Goal: Task Accomplishment & Management: Manage account settings

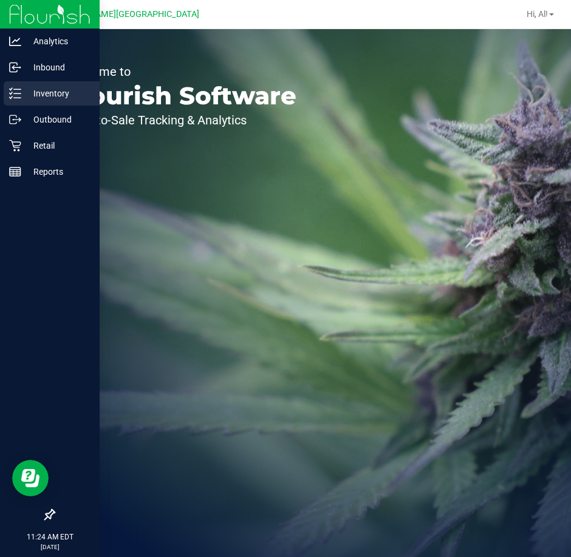
click at [18, 82] on div "Inventory" at bounding box center [52, 93] width 96 height 24
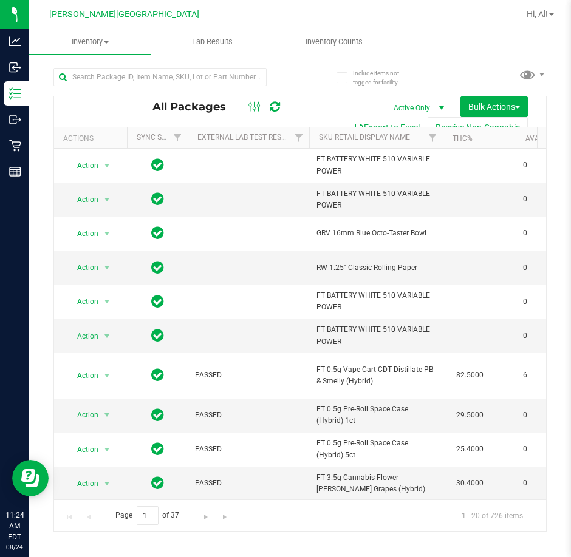
click at [293, 77] on div at bounding box center [176, 76] width 247 height 39
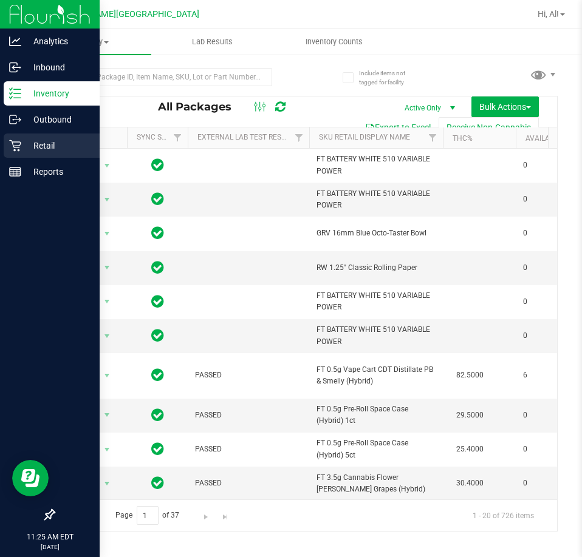
click at [12, 155] on div "Retail" at bounding box center [52, 146] width 96 height 24
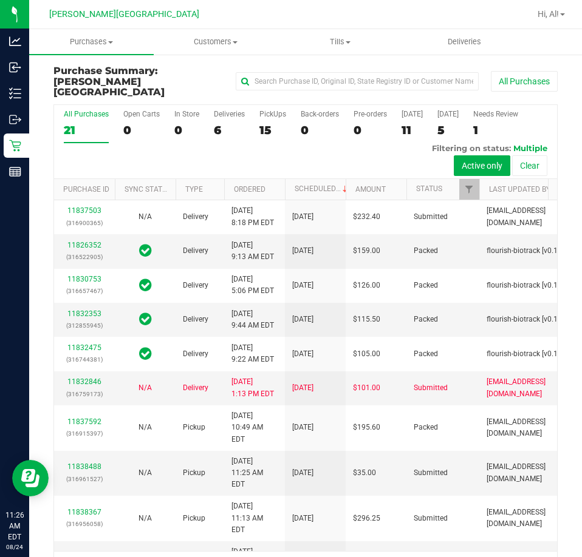
click at [262, 123] on div "15" at bounding box center [272, 130] width 27 height 14
click at [0, 0] on input "PickUps 15" at bounding box center [0, 0] width 0 height 0
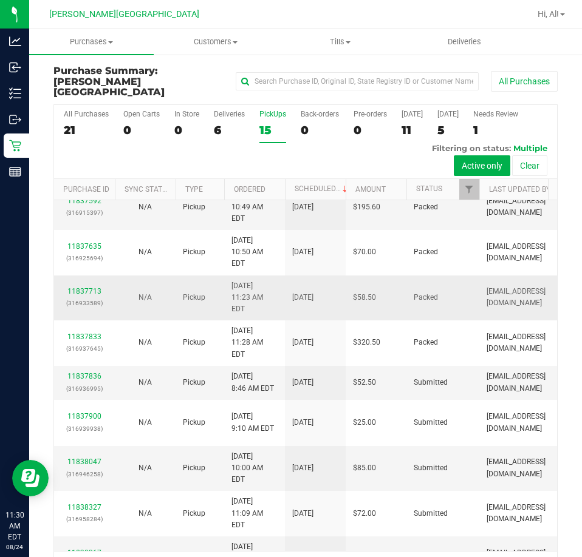
scroll to position [121, 0]
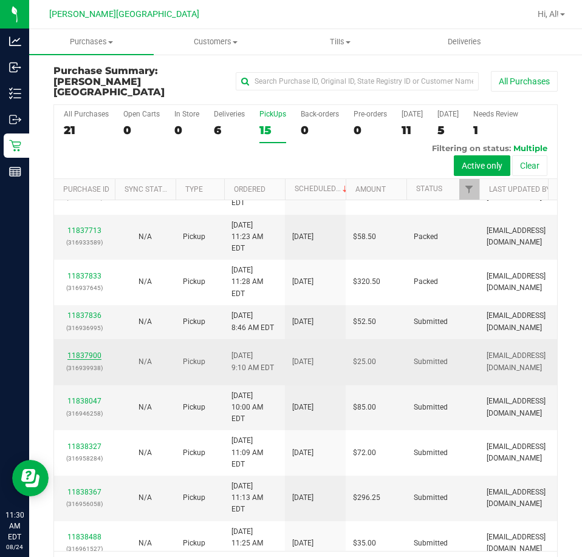
click at [86, 352] on link "11837900" at bounding box center [84, 356] width 34 height 9
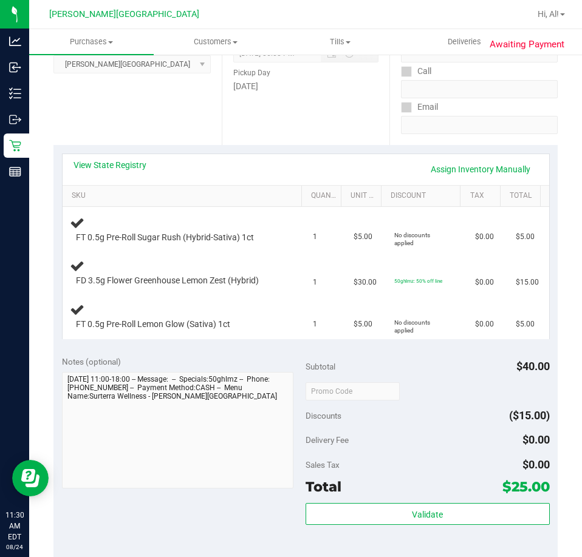
scroll to position [304, 0]
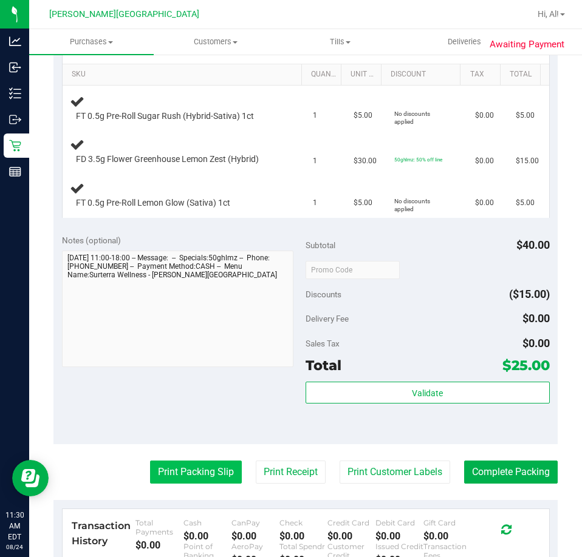
click at [199, 477] on button "Print Packing Slip" at bounding box center [196, 472] width 92 height 23
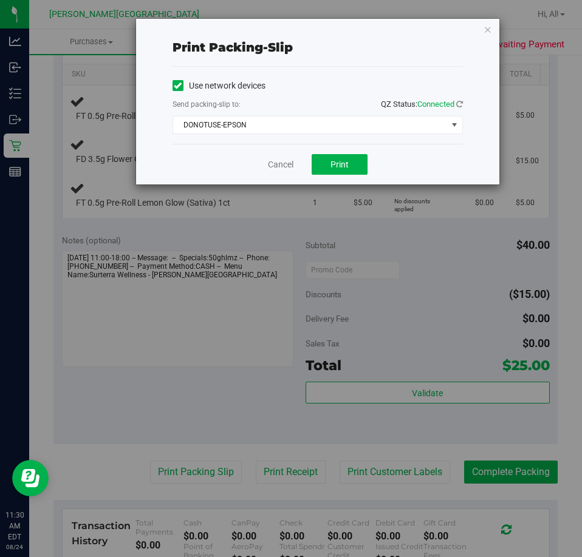
click at [319, 140] on div "Use network devices Send packing-slip to: QZ Status: Connected DONOTUSE-EPSON C…" at bounding box center [317, 105] width 290 height 77
click at [320, 127] on span "DONOTUSE-EPSON" at bounding box center [310, 125] width 274 height 17
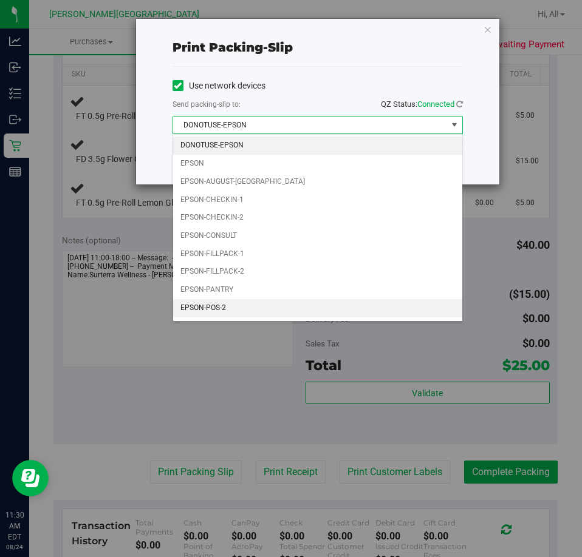
click at [293, 303] on li "EPSON-POS-2" at bounding box center [317, 308] width 289 height 18
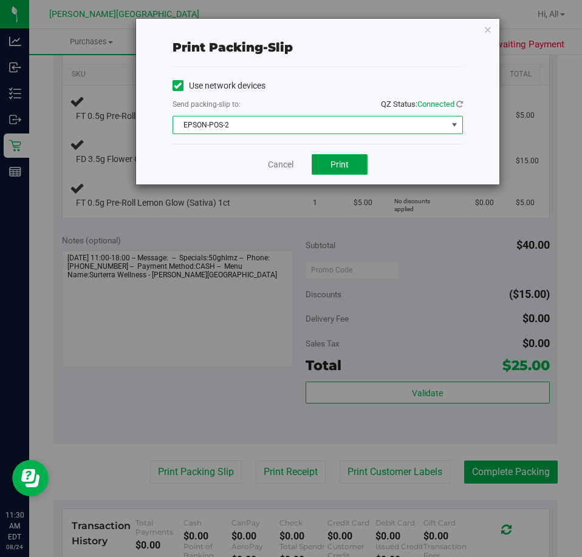
click at [341, 158] on button "Print" at bounding box center [339, 164] width 56 height 21
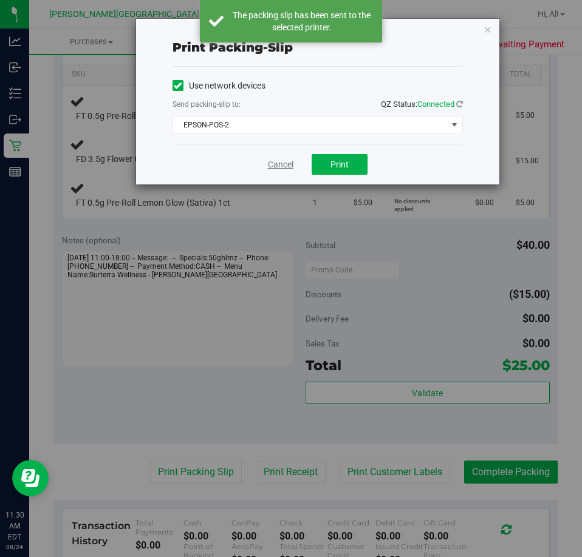
click at [273, 166] on link "Cancel" at bounding box center [281, 164] width 26 height 13
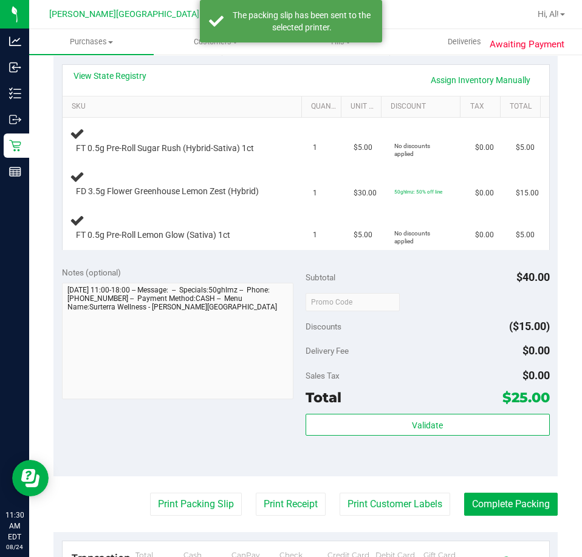
scroll to position [243, 0]
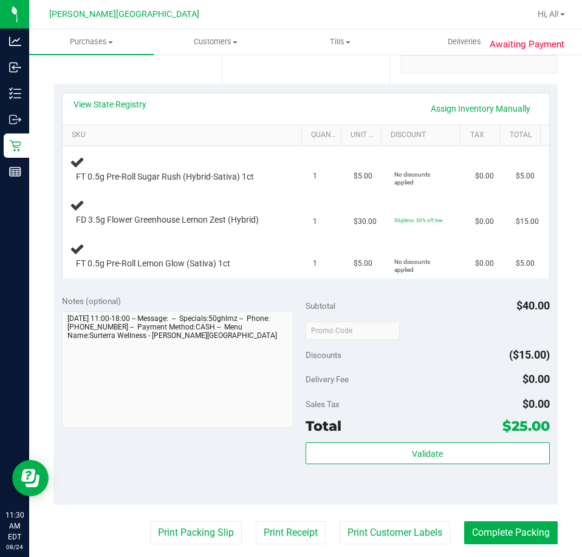
click at [293, 290] on div "Notes (optional) Subtotal $40.00 Discounts ($15.00) Delivery Fee $0.00 Sales Ta…" at bounding box center [305, 396] width 504 height 219
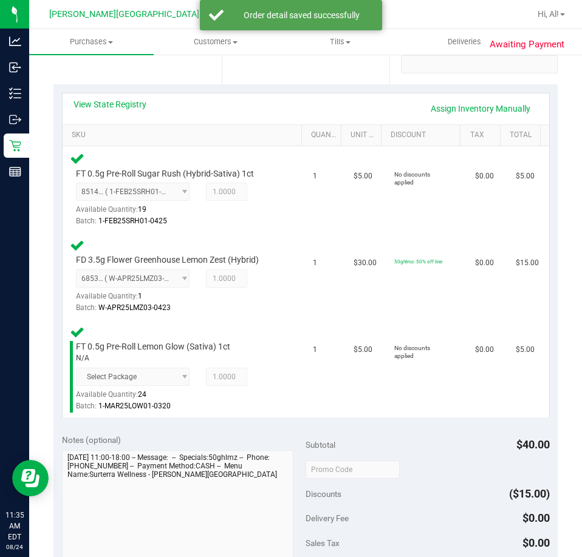
scroll to position [486, 0]
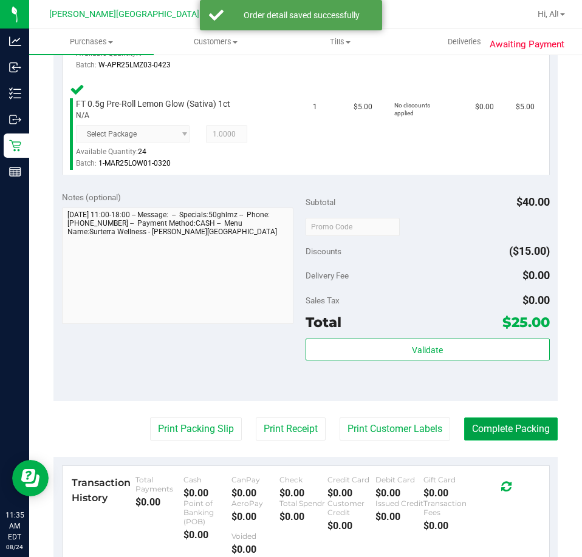
click at [498, 427] on button "Complete Packing" at bounding box center [511, 429] width 94 height 23
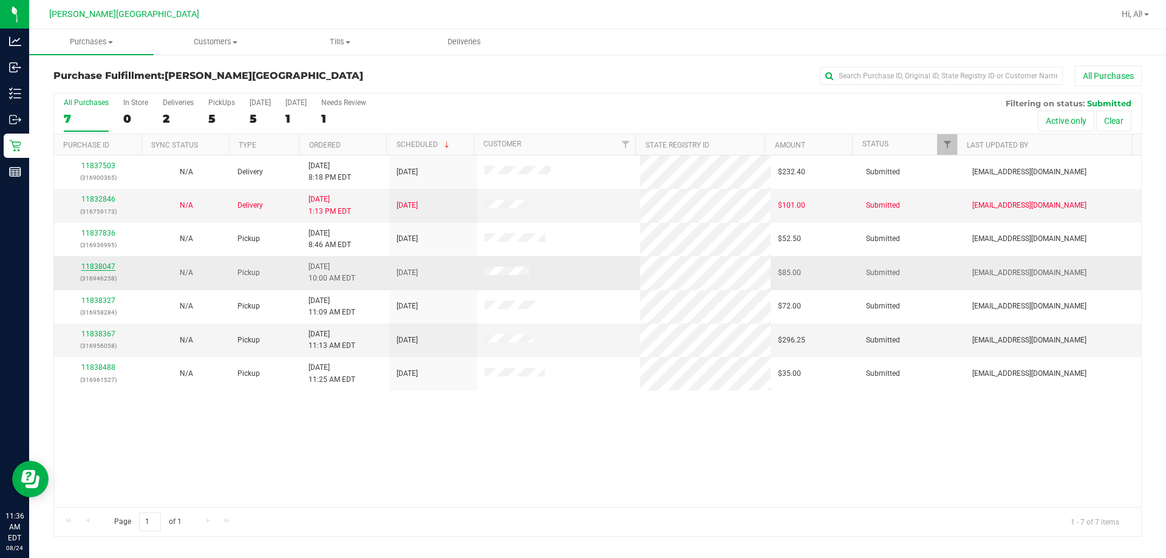
click at [103, 264] on link "11838047" at bounding box center [98, 266] width 34 height 9
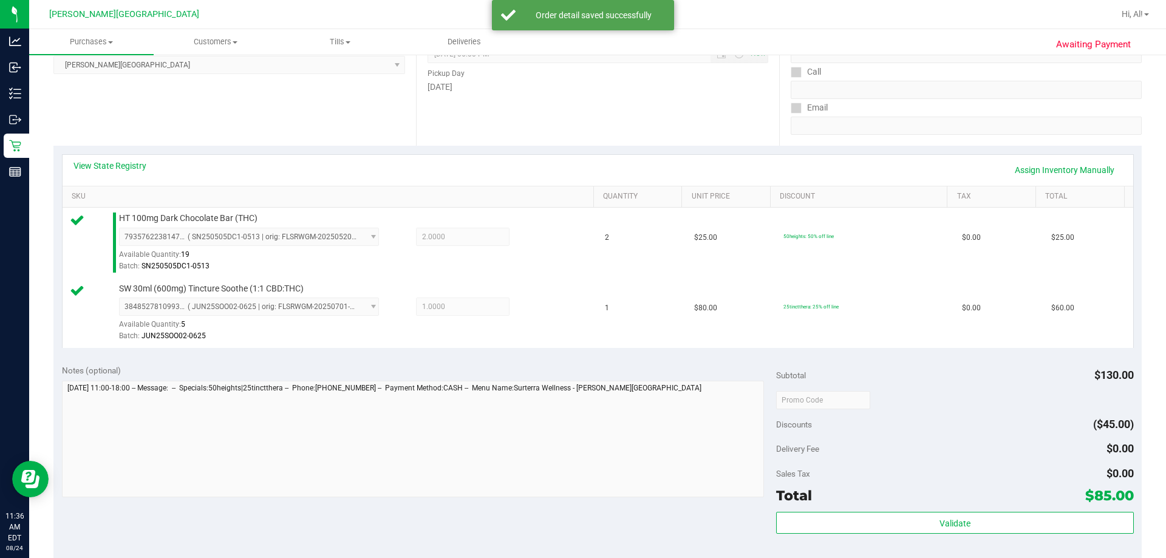
scroll to position [304, 0]
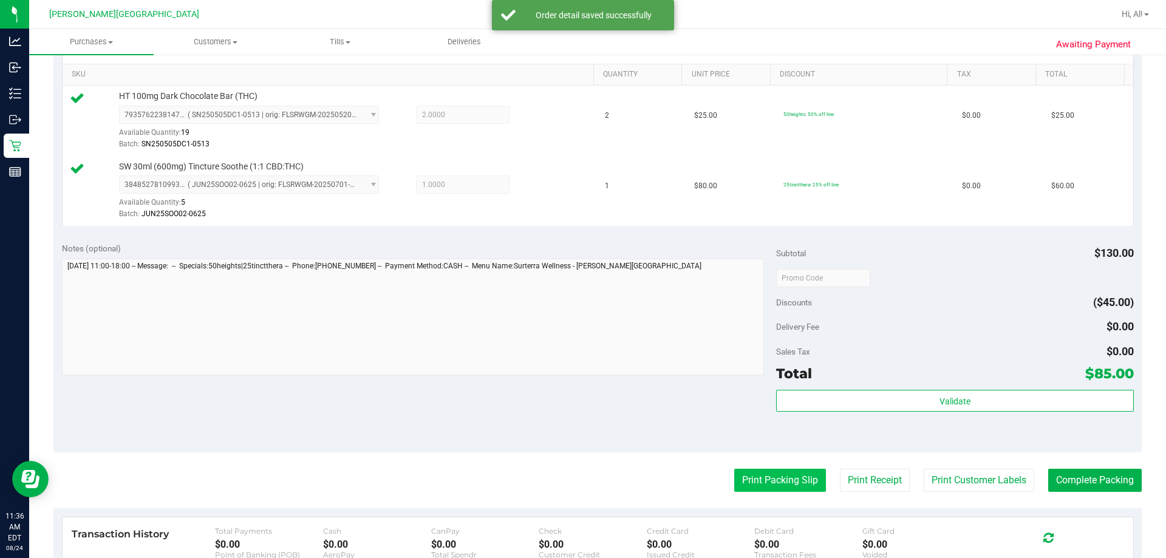
click at [570, 490] on button "Print Packing Slip" at bounding box center [780, 480] width 92 height 23
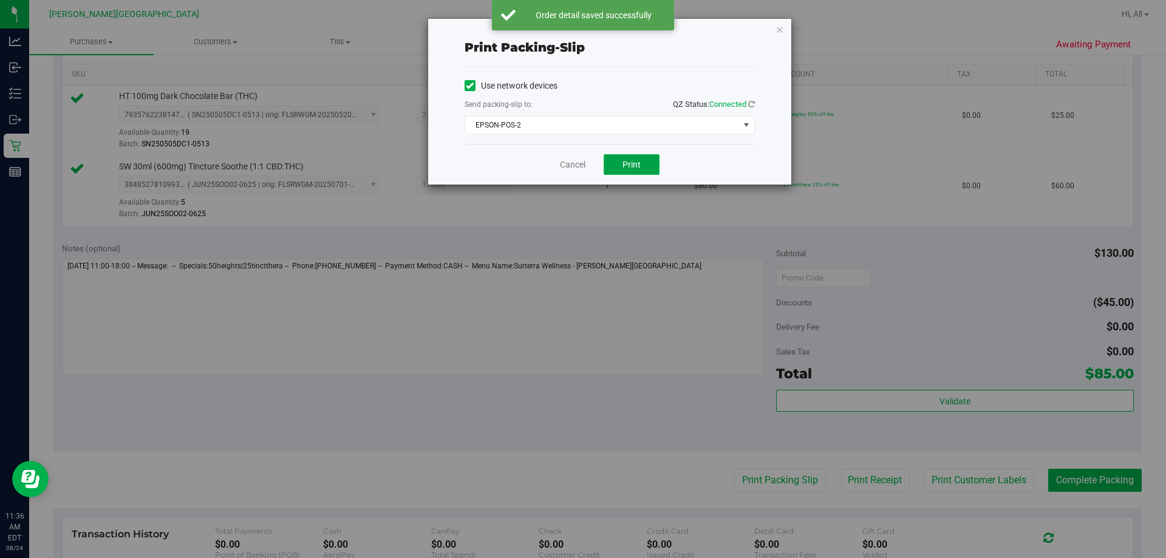
click at [570, 163] on span "Print" at bounding box center [631, 165] width 18 height 10
click at [567, 171] on link "Cancel" at bounding box center [573, 164] width 26 height 13
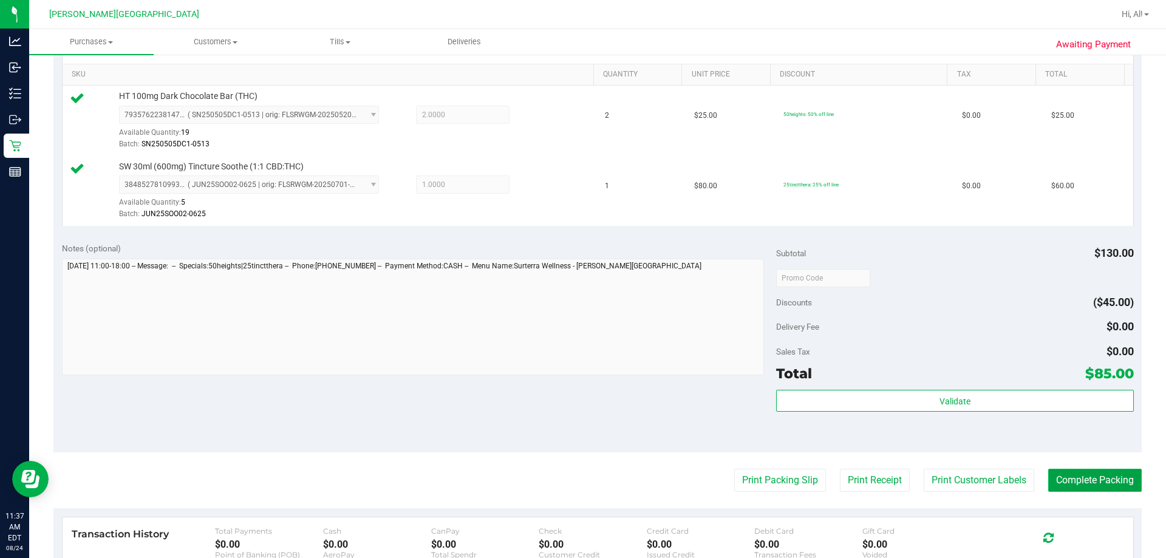
click at [570, 472] on button "Complete Packing" at bounding box center [1095, 480] width 94 height 23
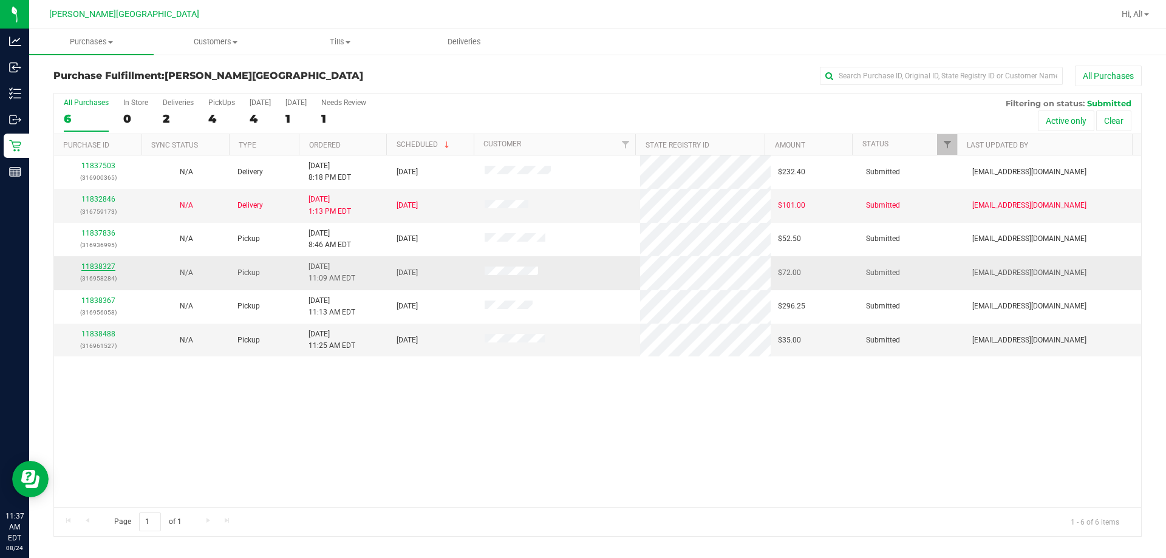
click at [103, 265] on link "11838327" at bounding box center [98, 266] width 34 height 9
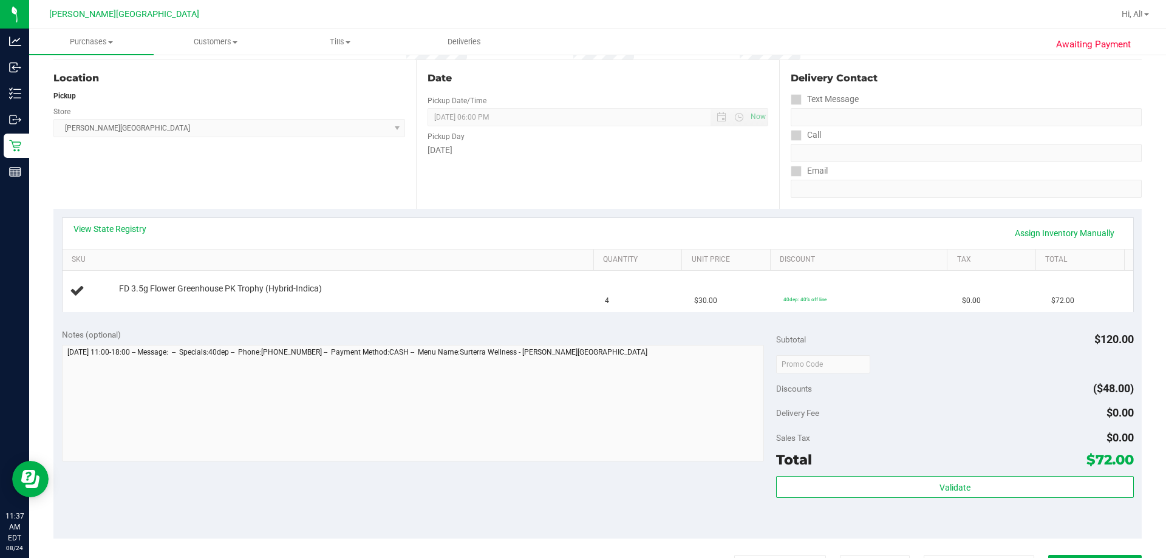
scroll to position [182, 0]
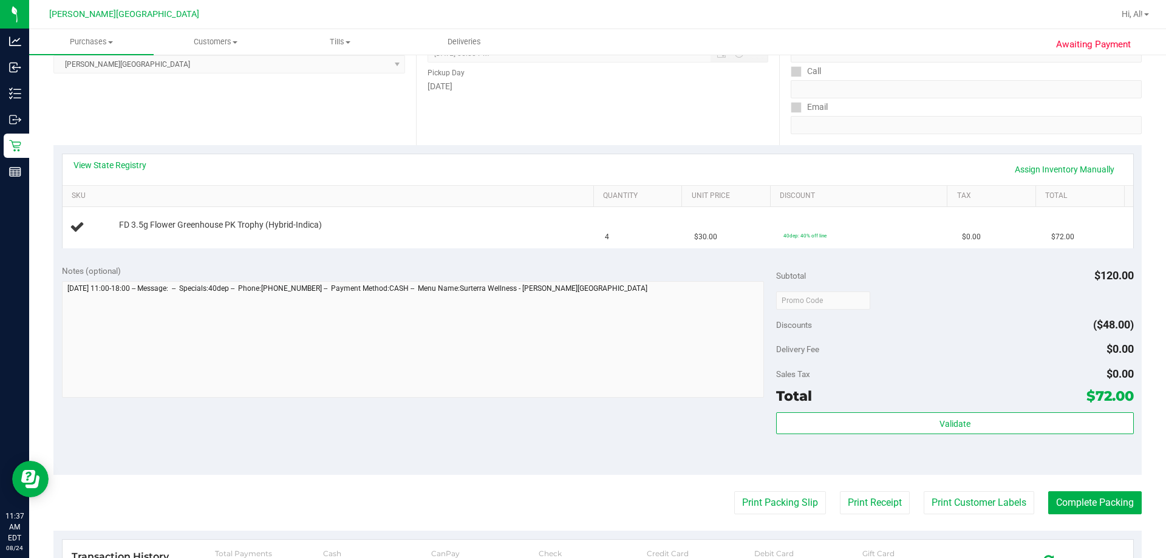
click at [570, 517] on purchase-details "Back Edit Purchase Cancel Purchase View Profile # 11838327 BioTrack ID: - Submi…" at bounding box center [597, 320] width 1088 height 874
click at [570, 509] on button "Print Packing Slip" at bounding box center [780, 502] width 92 height 23
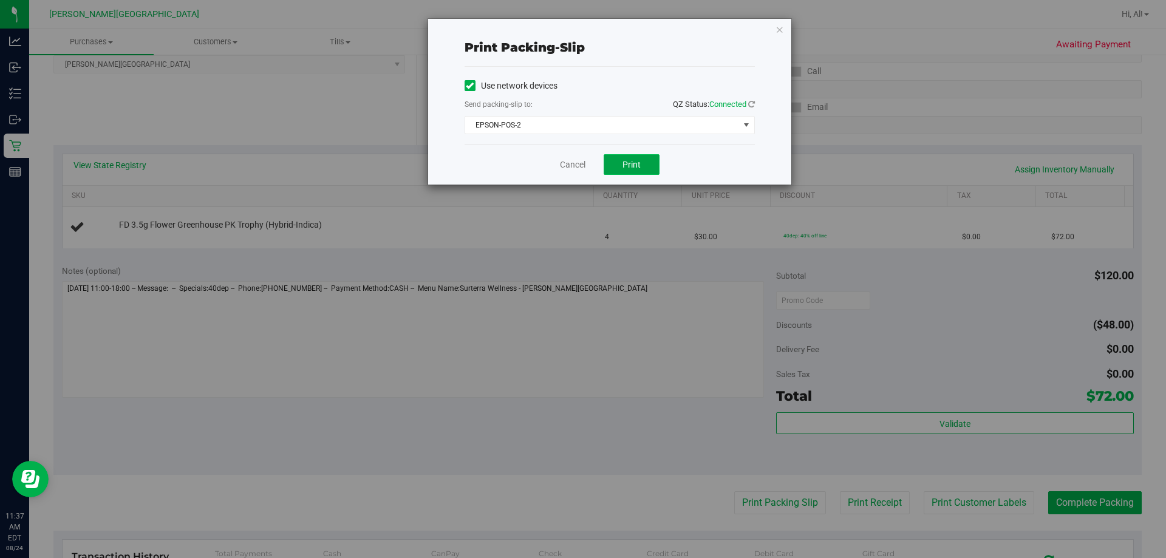
click at [570, 168] on span "Print" at bounding box center [631, 165] width 18 height 10
click at [570, 162] on link "Cancel" at bounding box center [573, 164] width 26 height 13
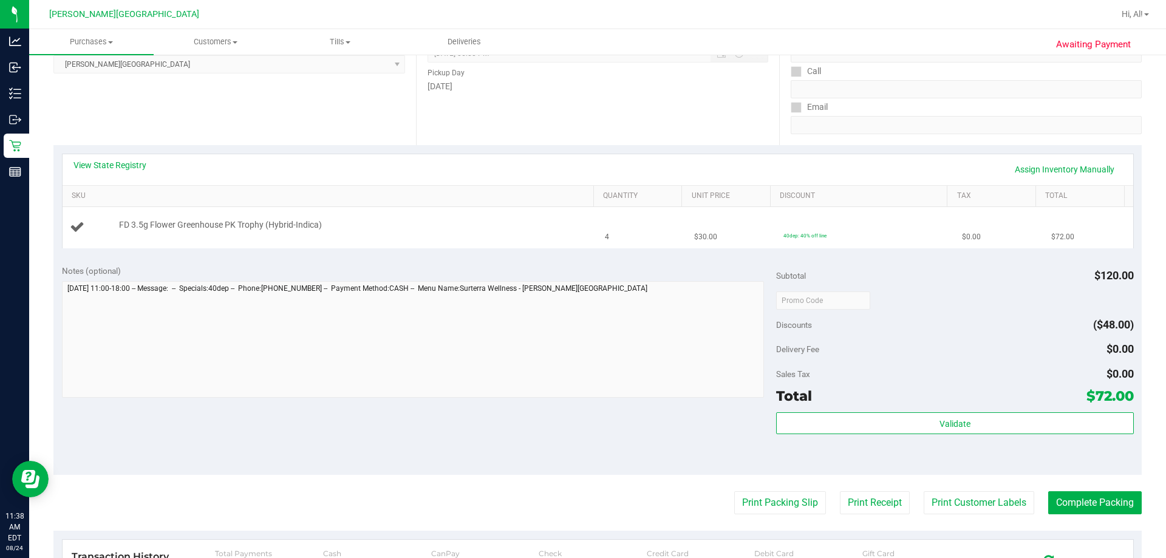
scroll to position [0, 0]
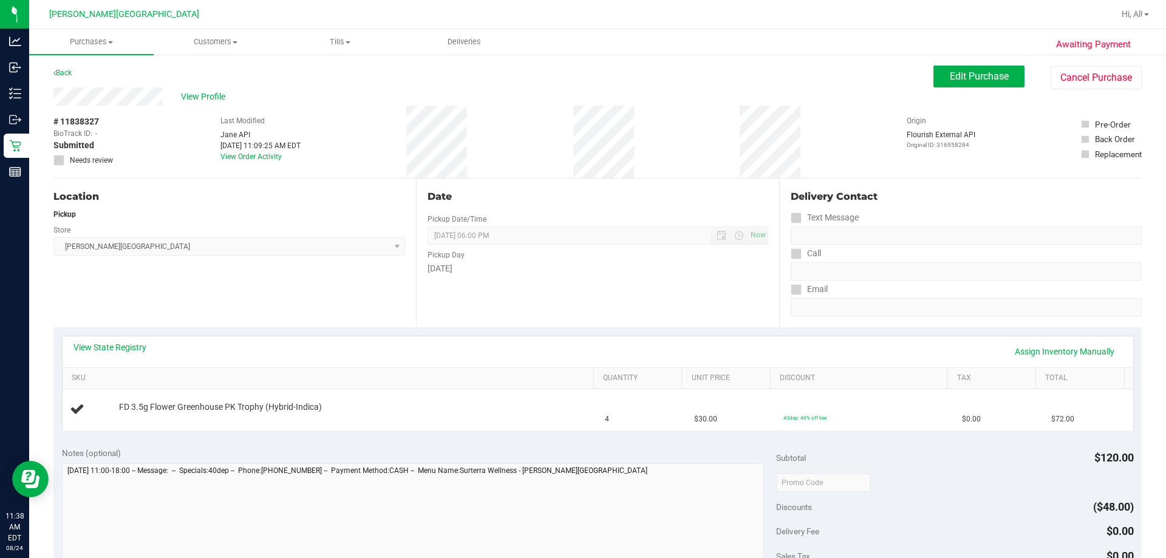
click at [290, 347] on div "View State Registry Assign Inventory Manually" at bounding box center [597, 351] width 1049 height 21
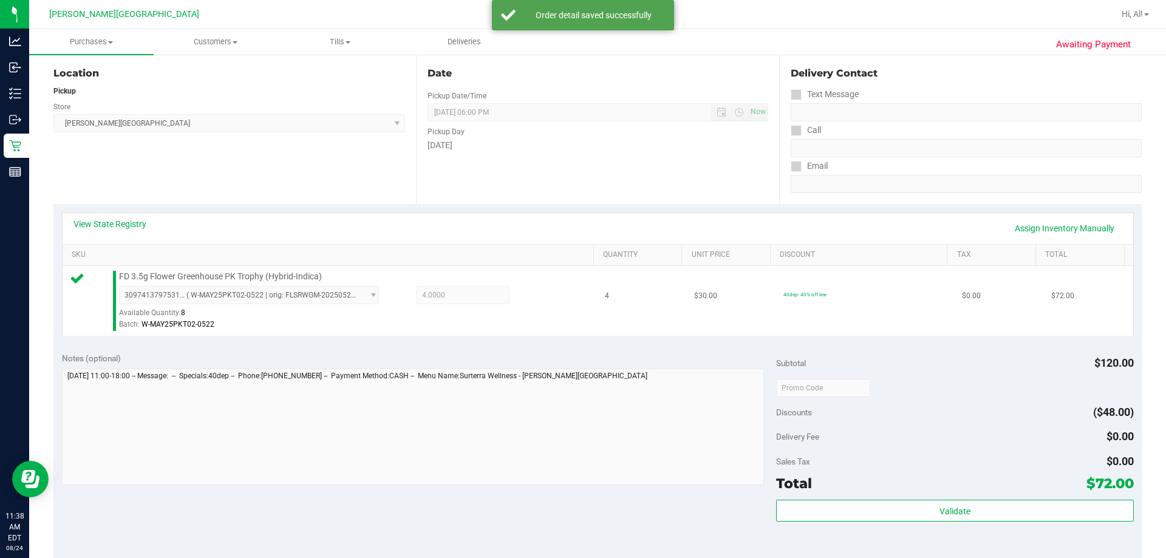
scroll to position [243, 0]
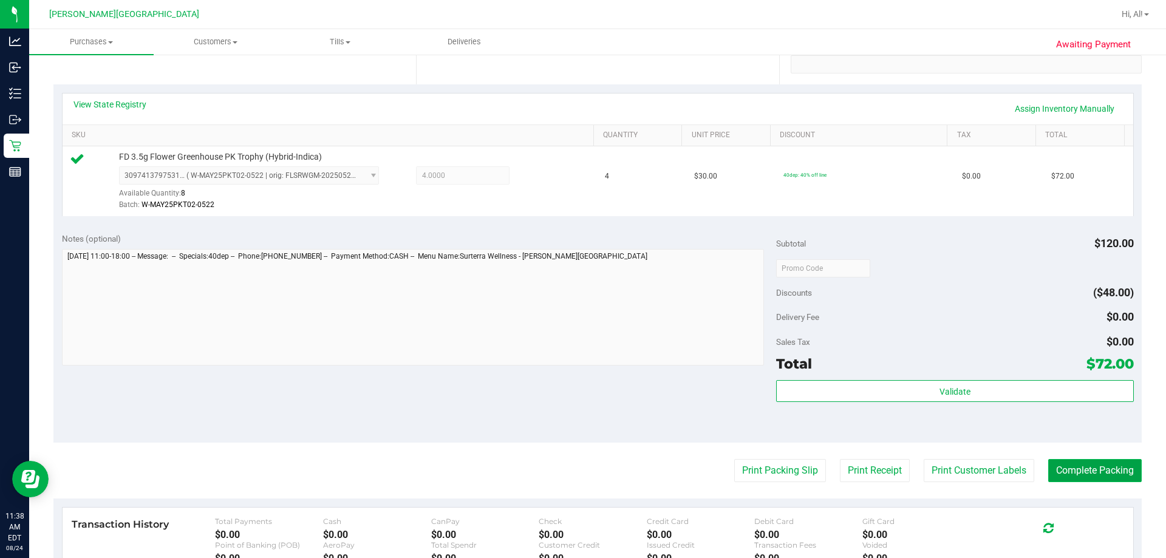
click at [570, 463] on button "Complete Packing" at bounding box center [1095, 470] width 94 height 23
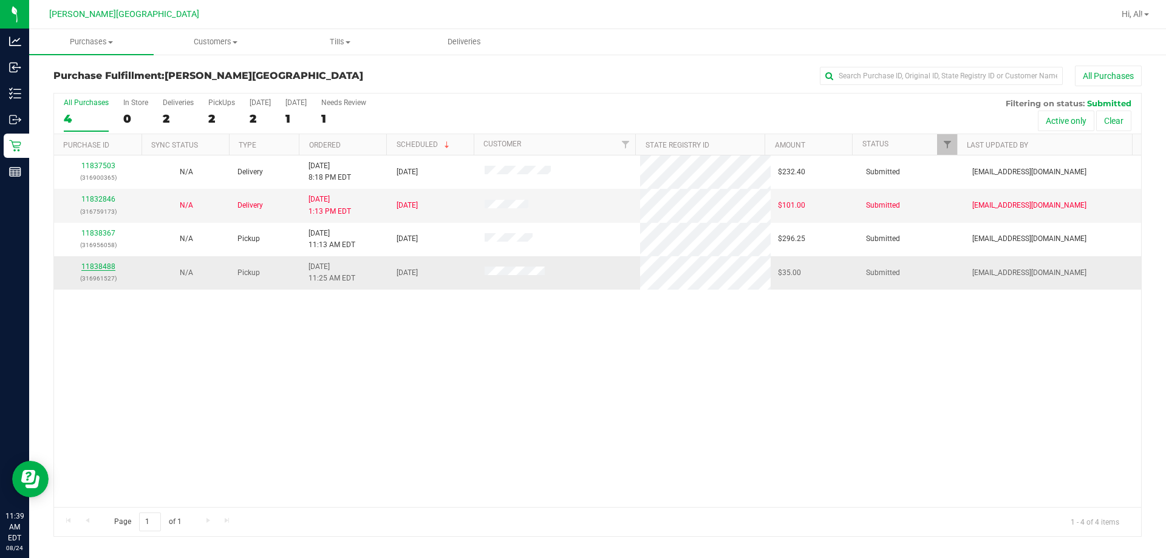
click at [92, 267] on link "11838488" at bounding box center [98, 266] width 34 height 9
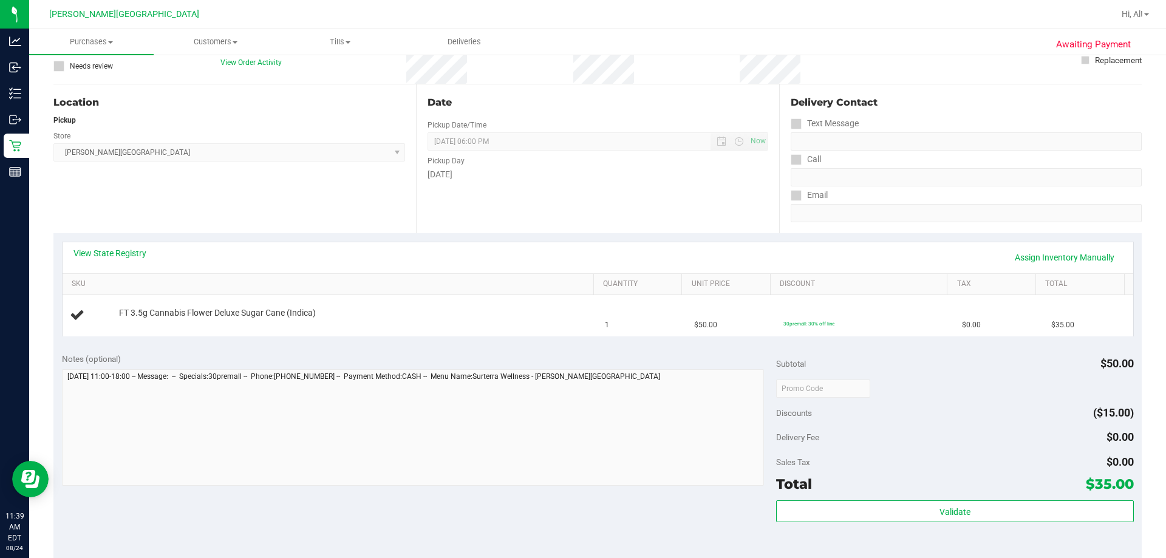
scroll to position [182, 0]
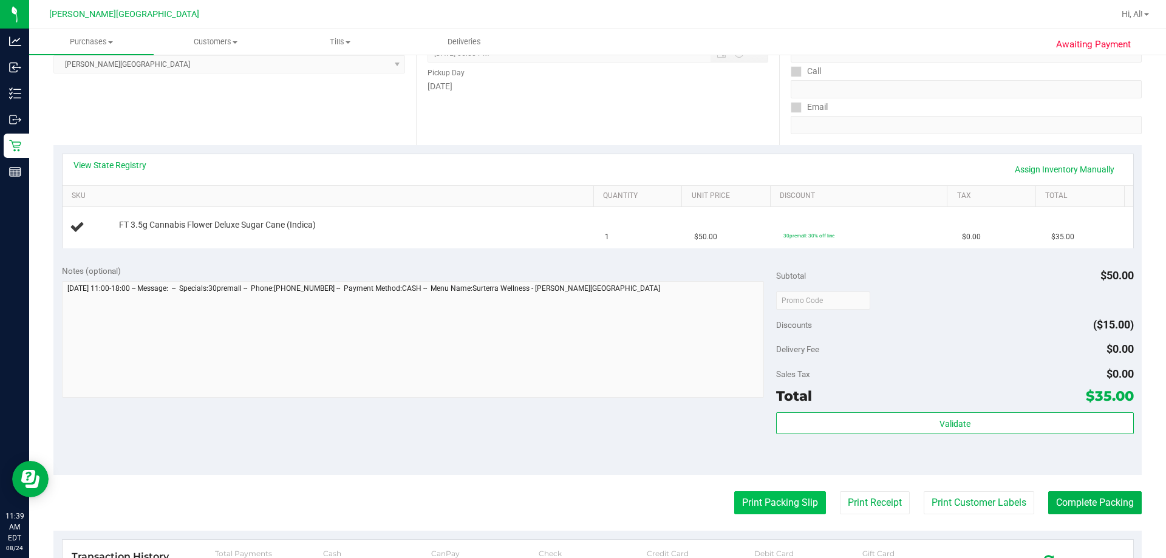
click at [570, 492] on button "Print Packing Slip" at bounding box center [780, 502] width 92 height 23
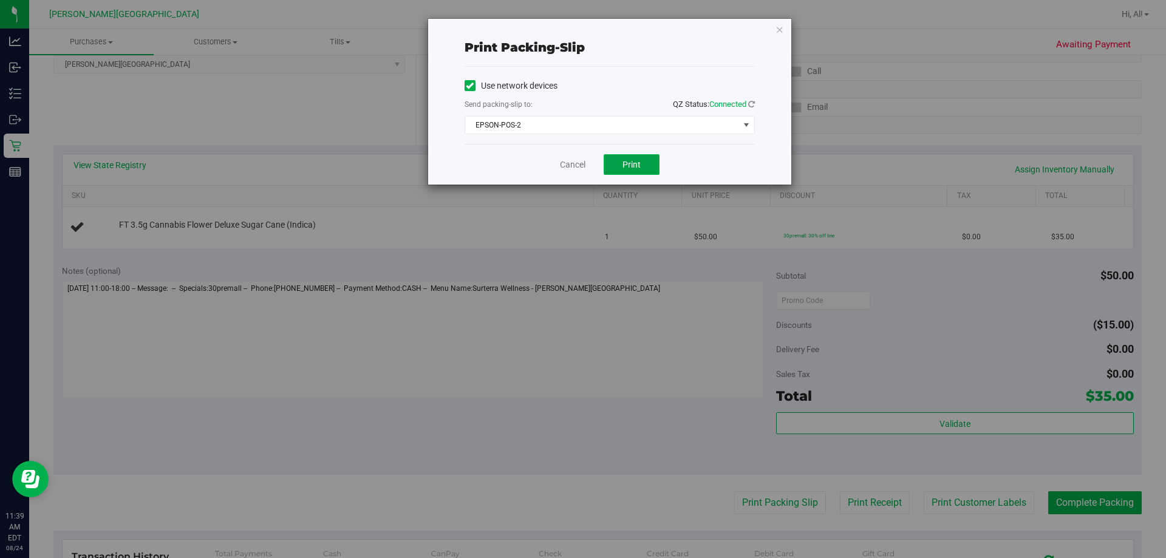
click at [570, 172] on button "Print" at bounding box center [632, 164] width 56 height 21
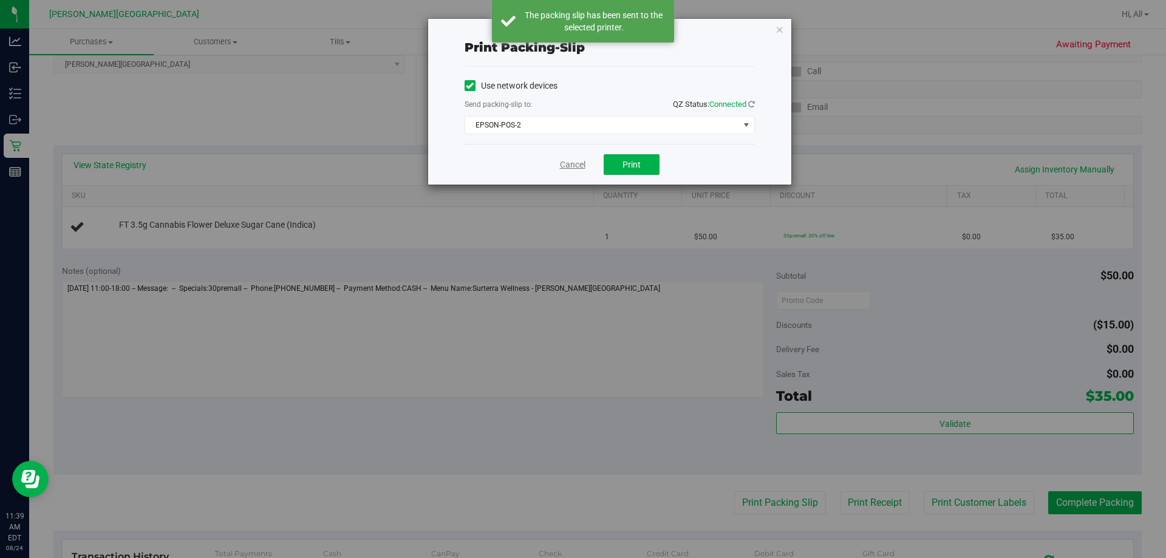
click at [568, 163] on link "Cancel" at bounding box center [573, 164] width 26 height 13
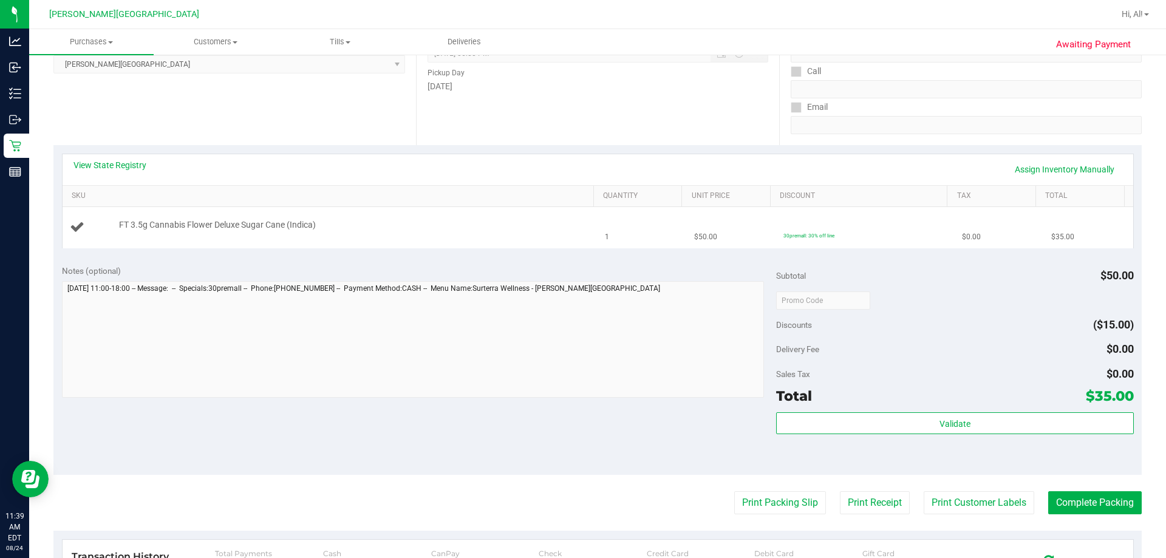
click at [547, 217] on td "FT 3.5g Cannabis Flower Deluxe Sugar Cane (Indica)" at bounding box center [331, 227] width 536 height 41
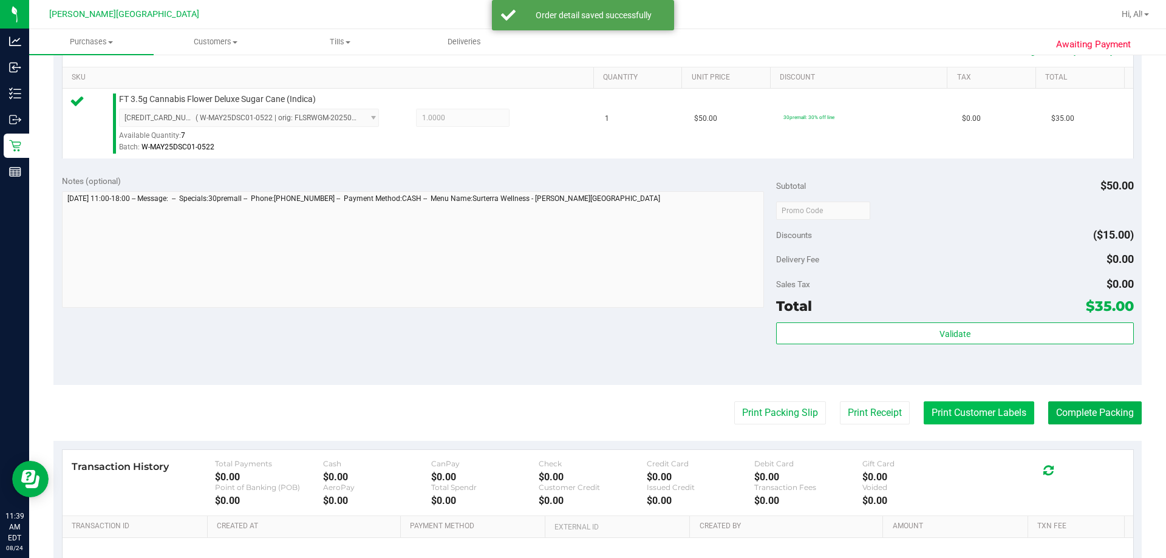
scroll to position [304, 0]
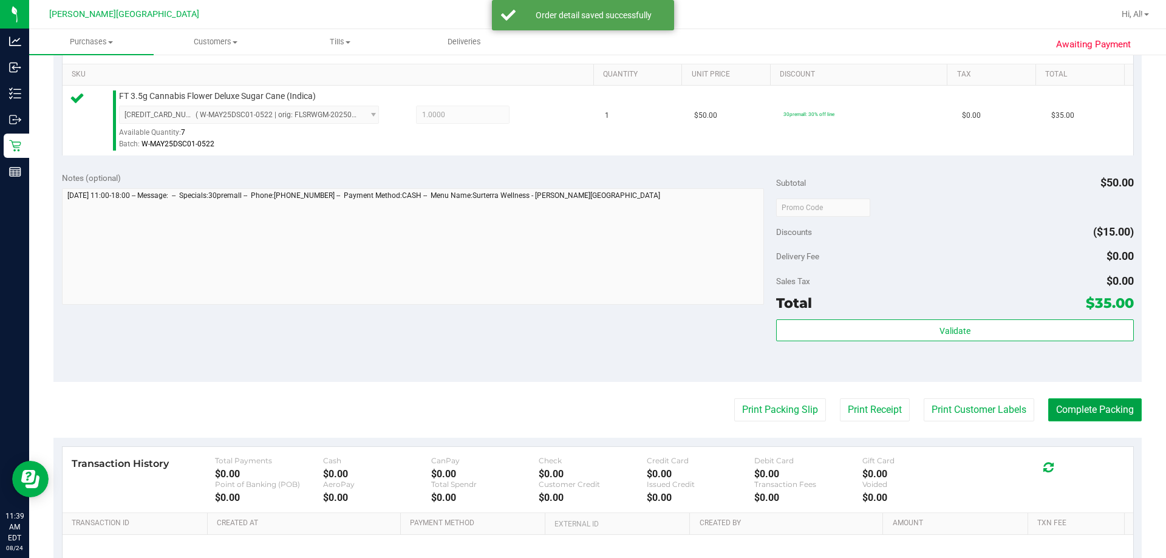
click at [570, 410] on button "Complete Packing" at bounding box center [1095, 409] width 94 height 23
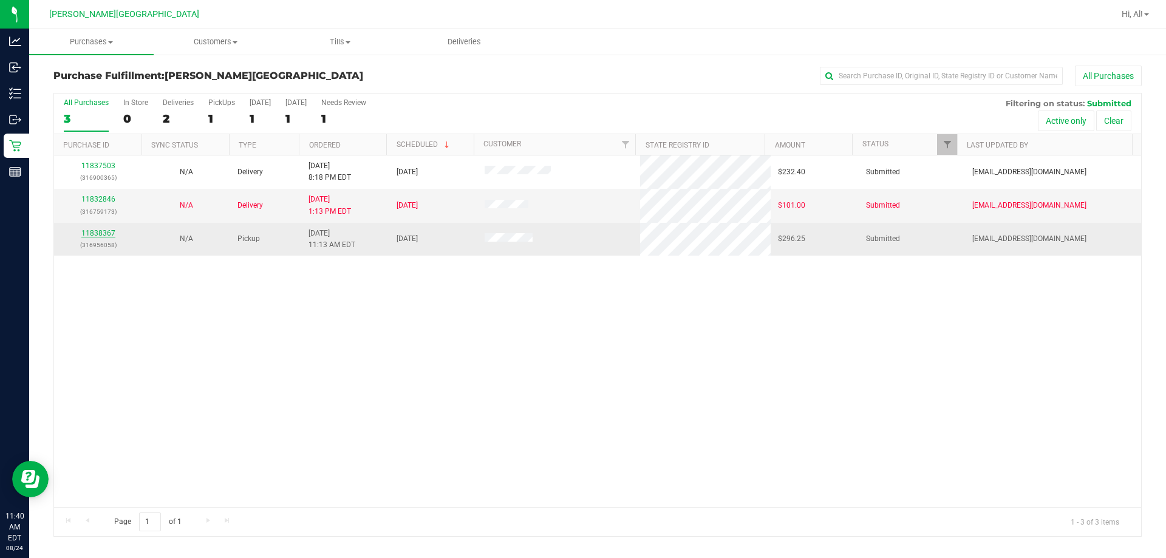
click at [108, 233] on link "11838367" at bounding box center [98, 233] width 34 height 9
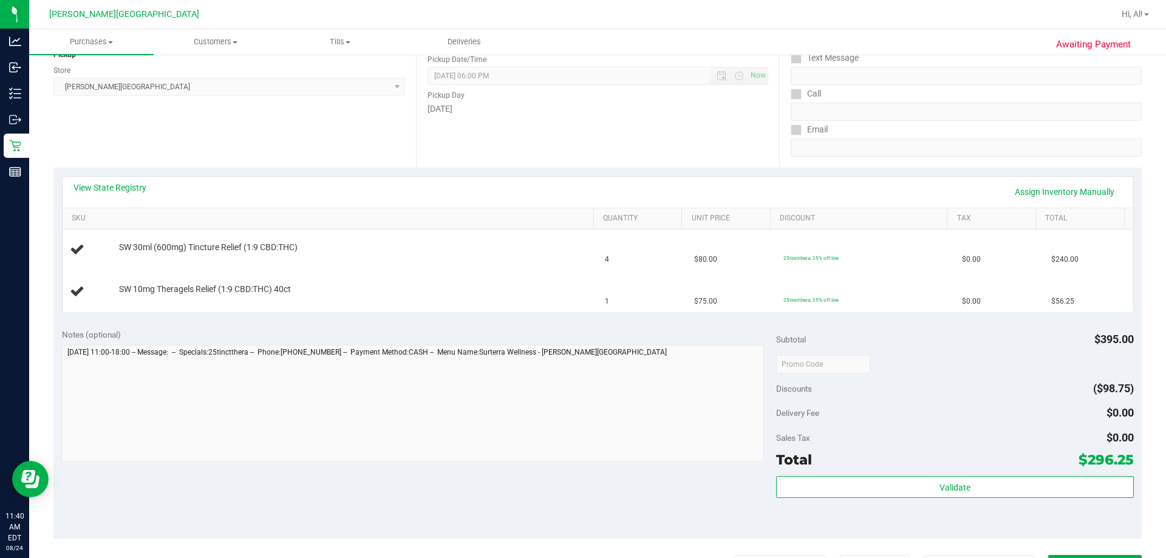
scroll to position [182, 0]
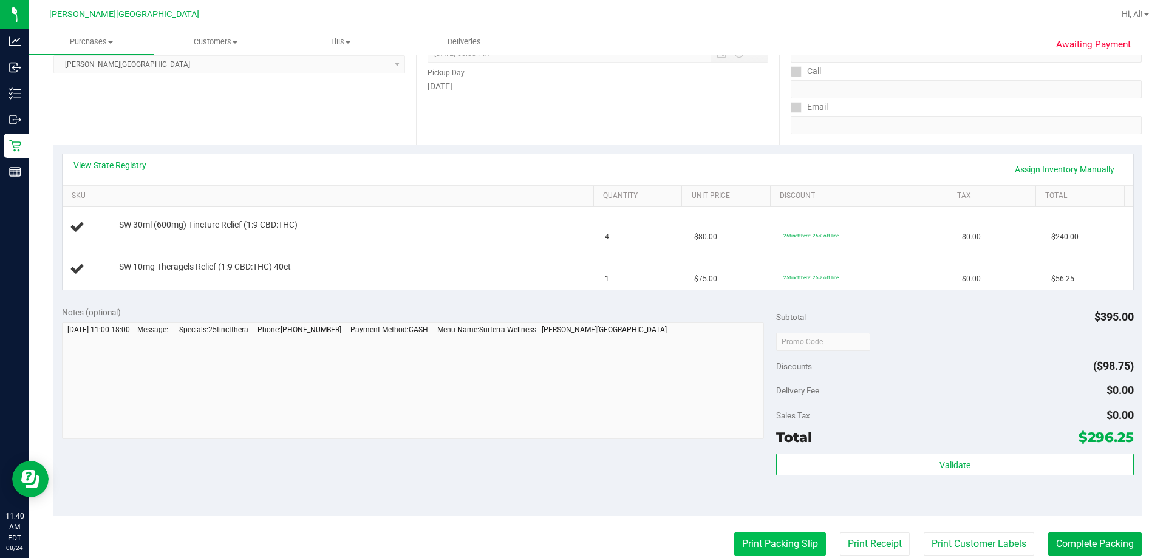
click at [570, 541] on button "Print Packing Slip" at bounding box center [780, 544] width 92 height 23
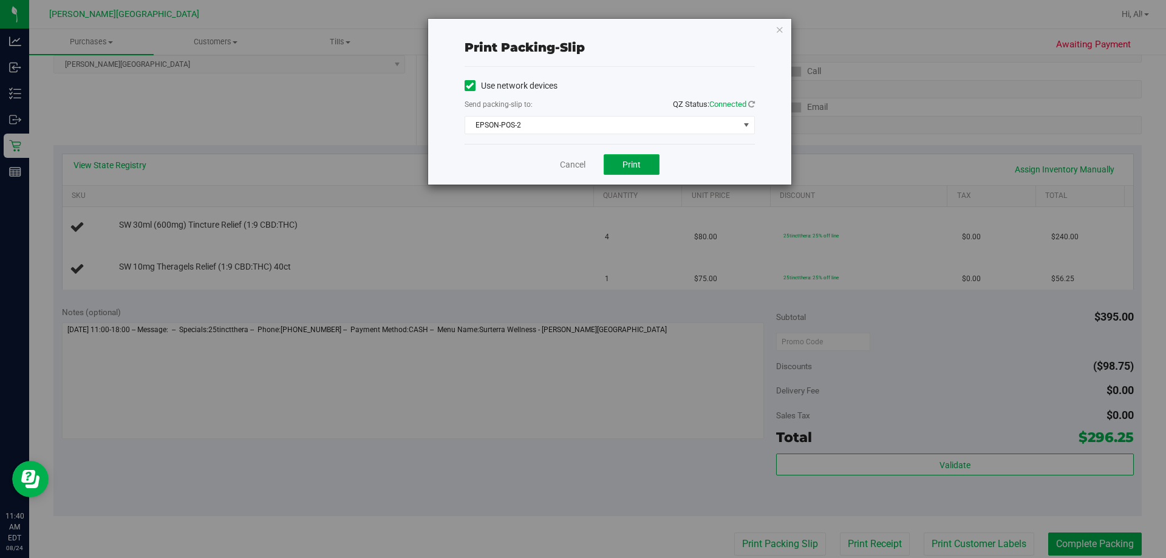
click at [570, 154] on button "Print" at bounding box center [632, 164] width 56 height 21
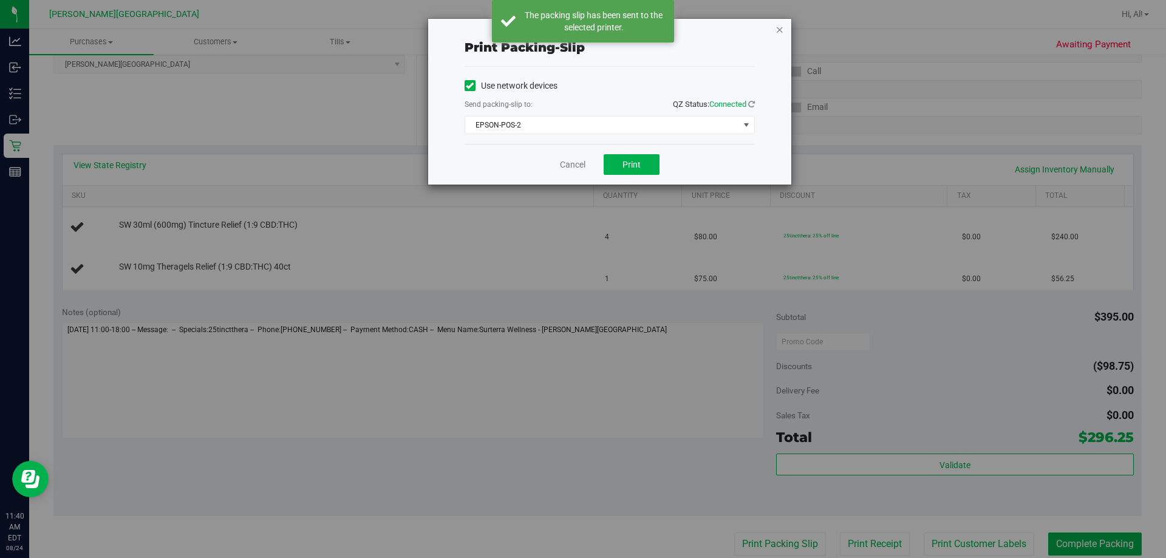
click at [570, 33] on icon "button" at bounding box center [779, 29] width 9 height 15
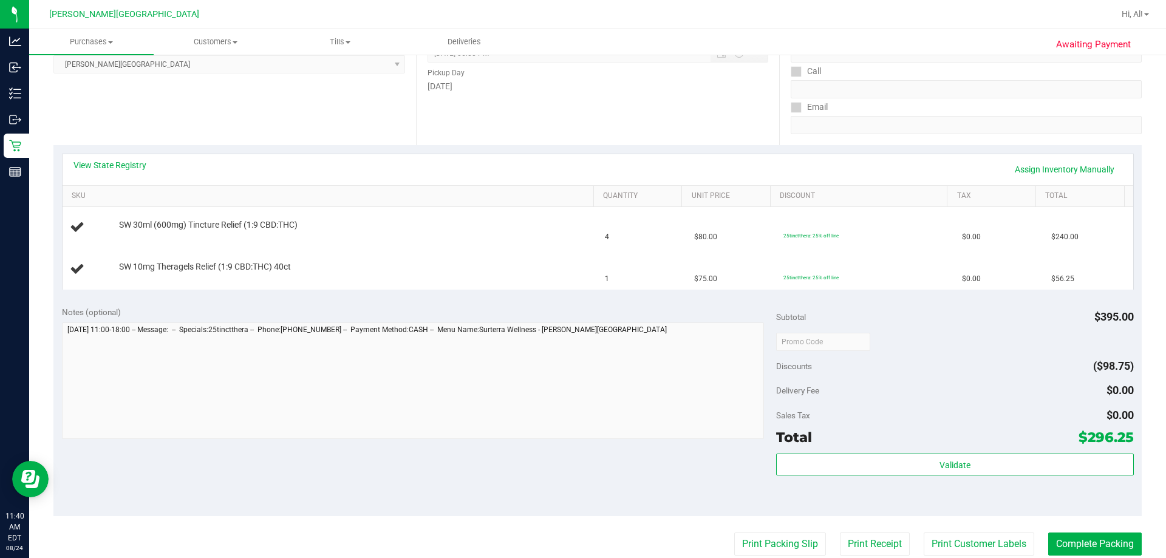
click at [570, 533] on button "Print Packing Slip" at bounding box center [780, 544] width 92 height 23
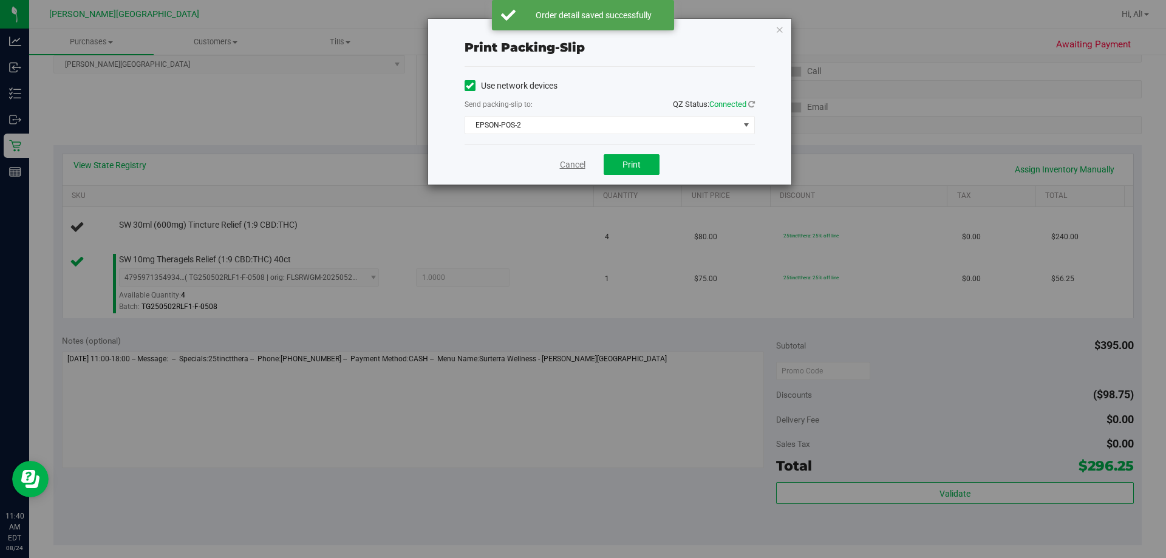
click at [560, 170] on link "Cancel" at bounding box center [573, 164] width 26 height 13
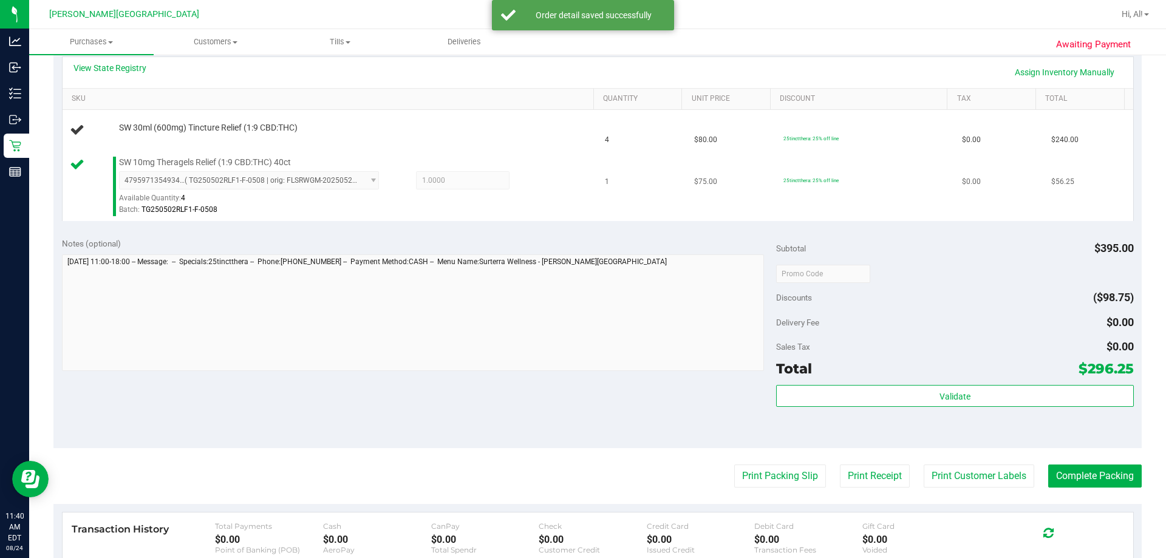
click at [557, 198] on div "4795971354934205 ( TG250502RLF1-F-0508 | orig: FLSRWGM-20250527-1184 ) 47959713…" at bounding box center [353, 193] width 469 height 44
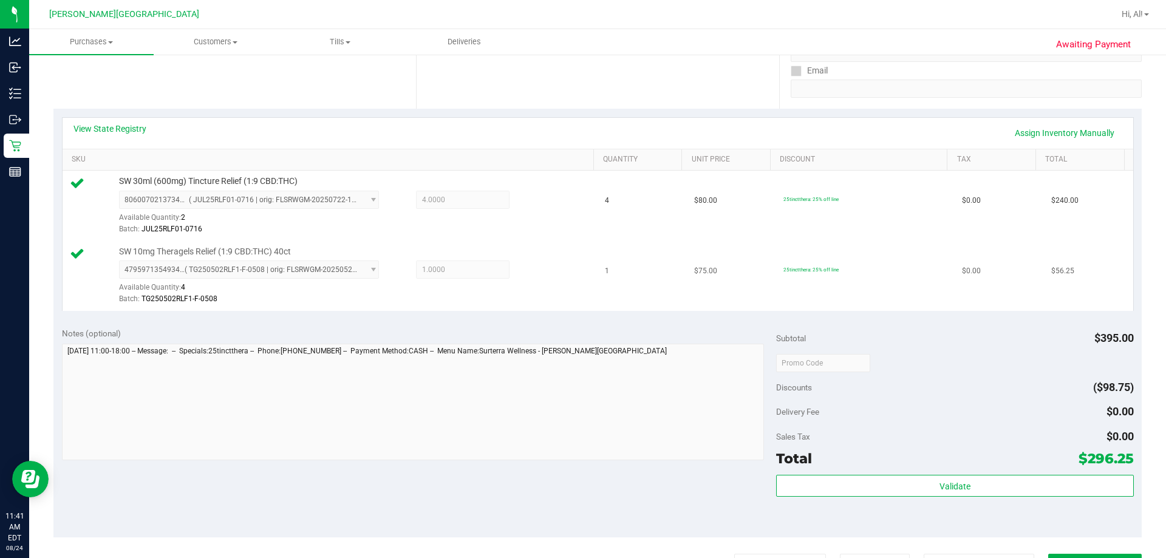
scroll to position [505, 0]
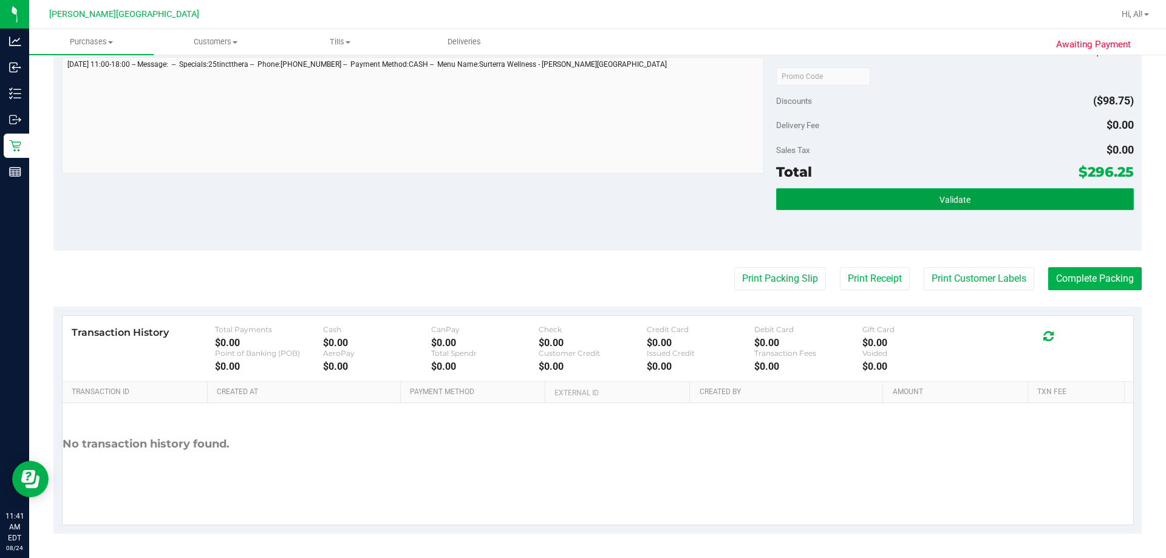
click at [570, 197] on button "Validate" at bounding box center [954, 199] width 357 height 22
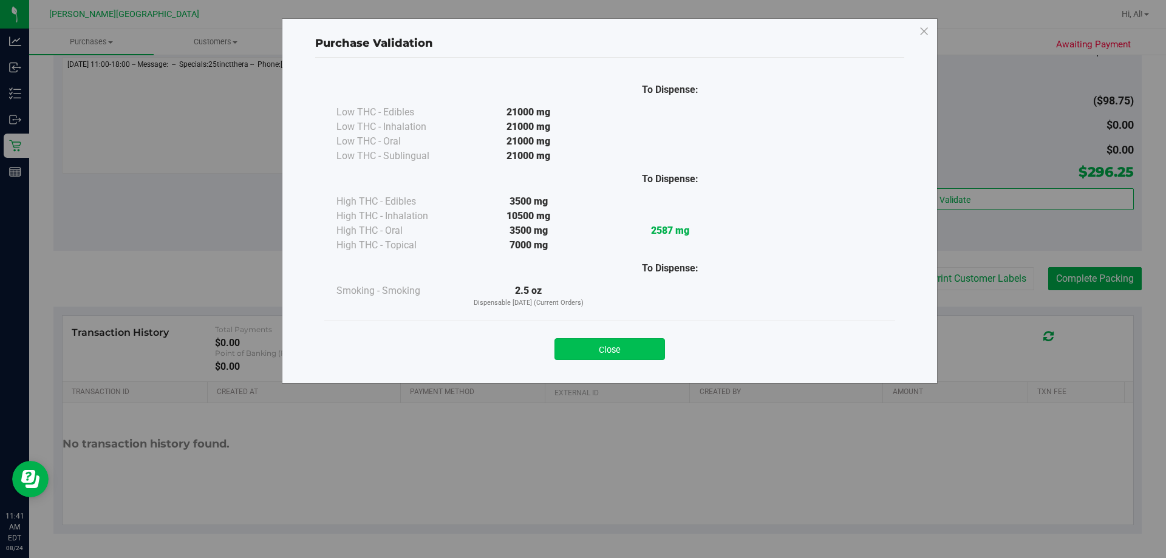
click at [570, 341] on button "Close" at bounding box center [609, 349] width 111 height 22
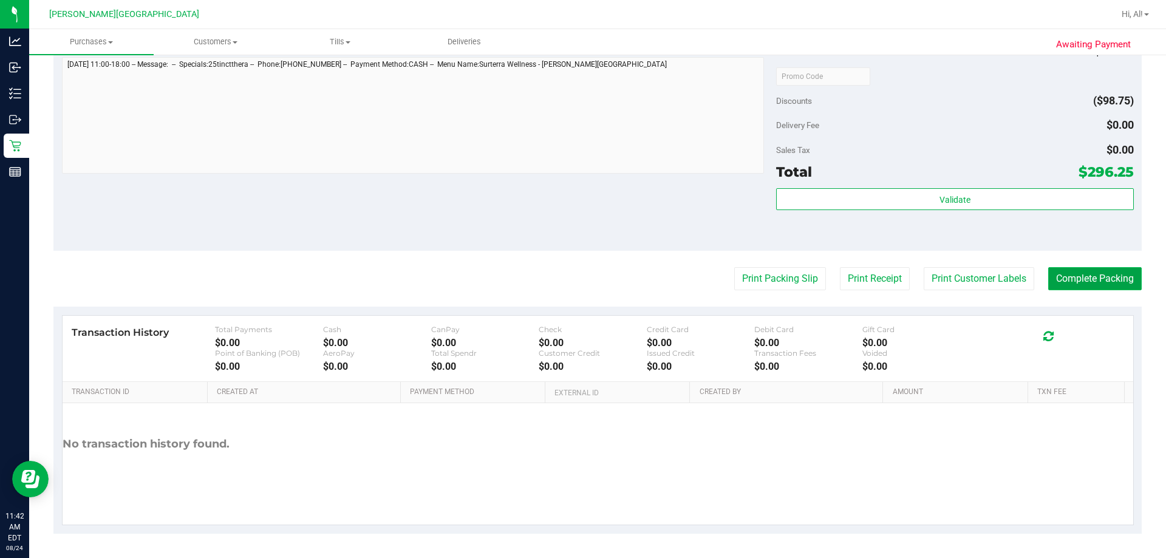
click at [570, 273] on button "Complete Packing" at bounding box center [1095, 278] width 94 height 23
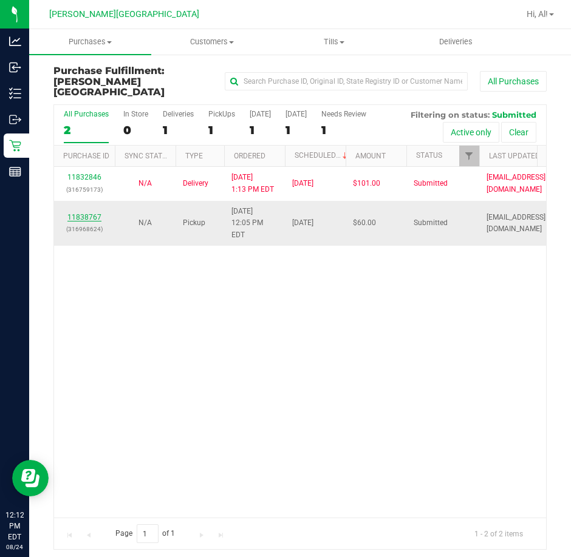
click at [90, 213] on link "11838767" at bounding box center [84, 217] width 34 height 9
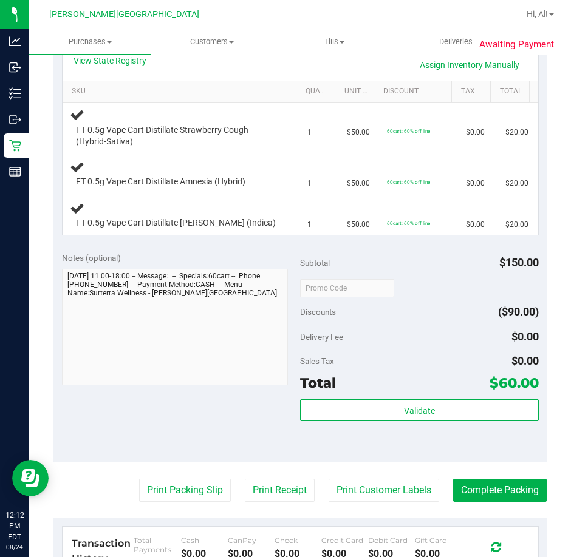
scroll to position [364, 0]
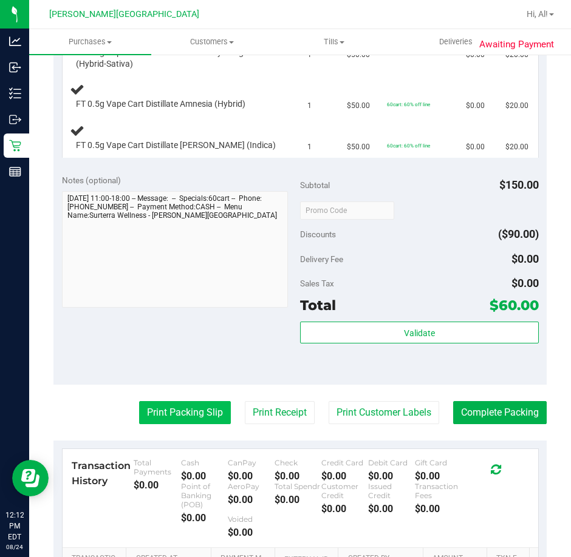
click at [180, 404] on button "Print Packing Slip" at bounding box center [185, 412] width 92 height 23
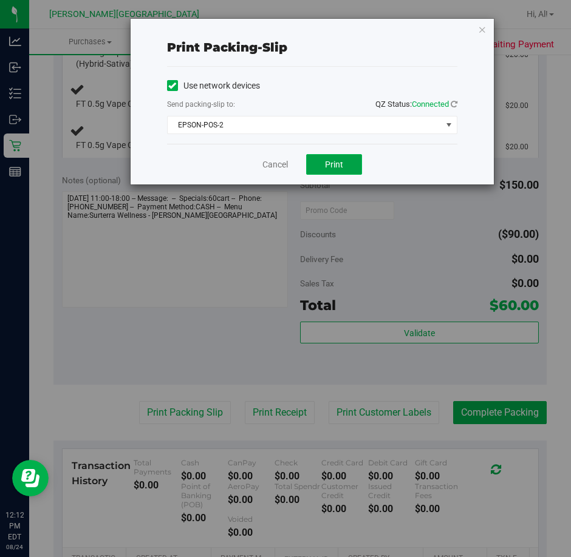
click at [324, 156] on button "Print" at bounding box center [334, 164] width 56 height 21
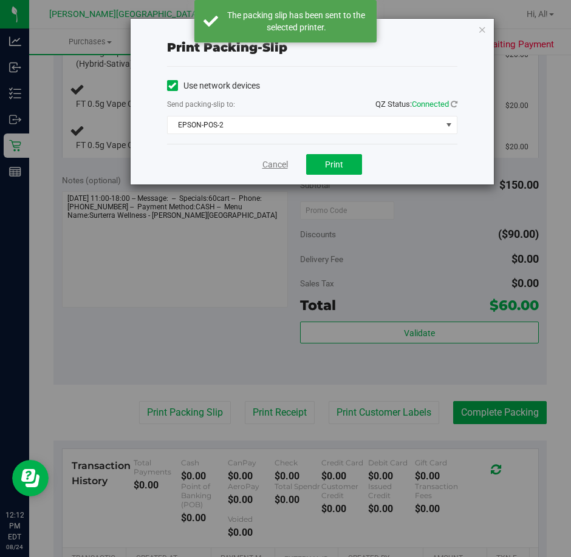
click at [266, 169] on link "Cancel" at bounding box center [275, 164] width 26 height 13
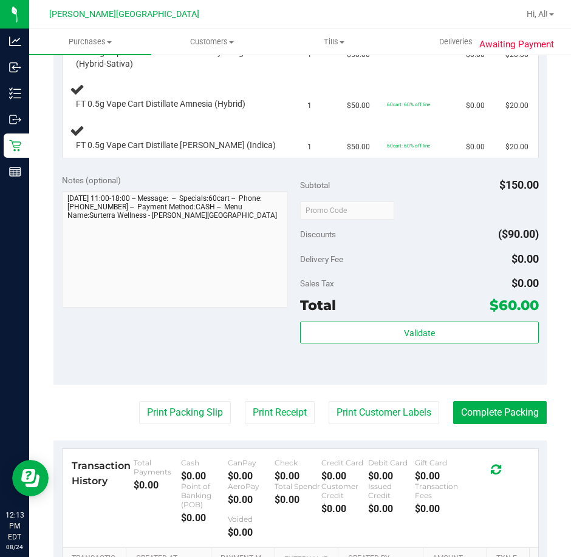
scroll to position [304, 0]
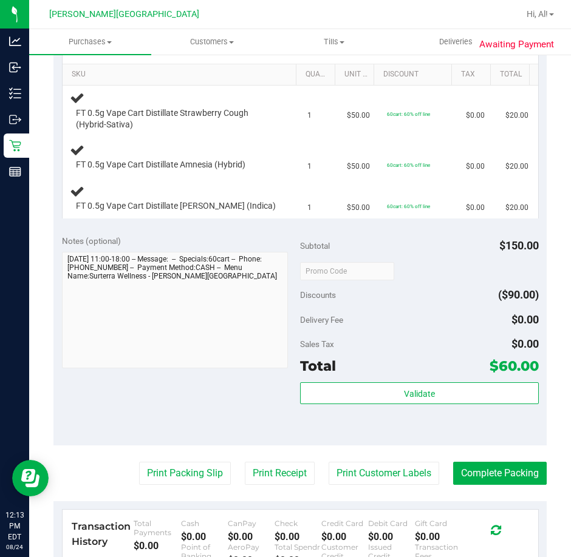
click at [193, 239] on div "Notes (optional)" at bounding box center [181, 241] width 239 height 12
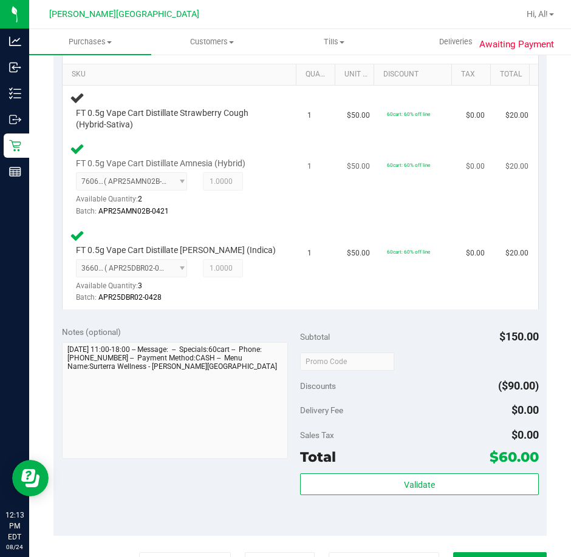
click at [257, 218] on td "FT 0.5g Vape Cart Distillate Amnesia (Hybrid) 7606616165066117 ( APR25AMN02B-04…" at bounding box center [182, 180] width 238 height 87
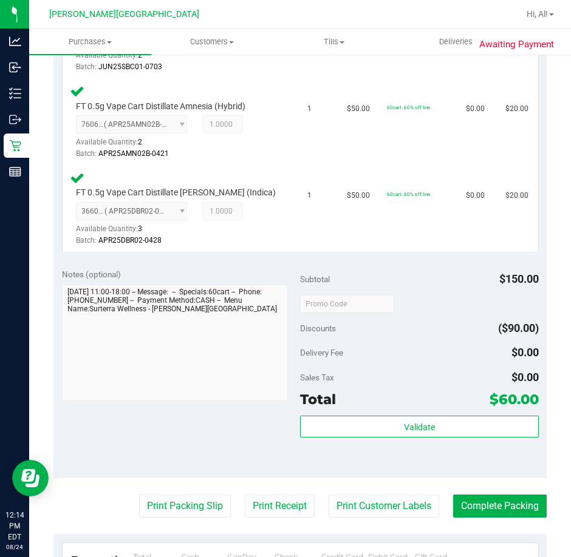
scroll to position [546, 0]
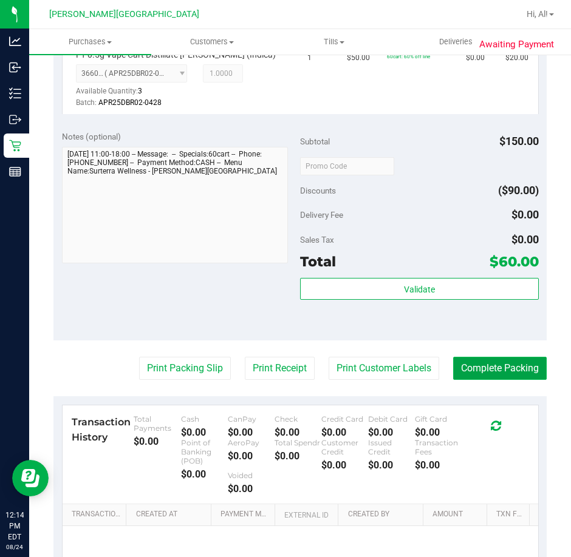
click at [489, 357] on button "Complete Packing" at bounding box center [500, 368] width 94 height 23
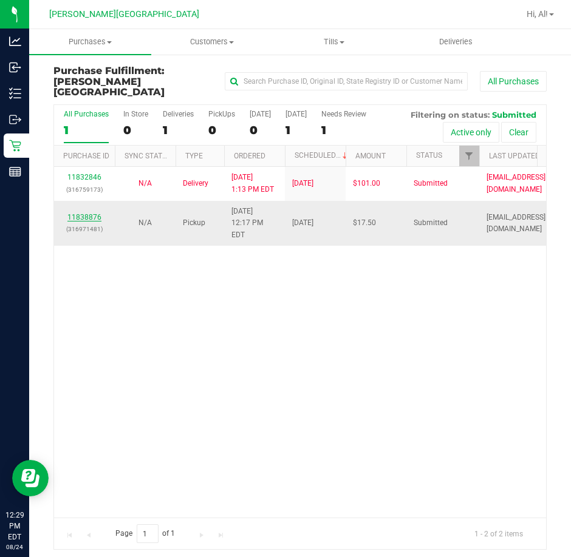
click at [75, 213] on link "11838876" at bounding box center [84, 217] width 34 height 9
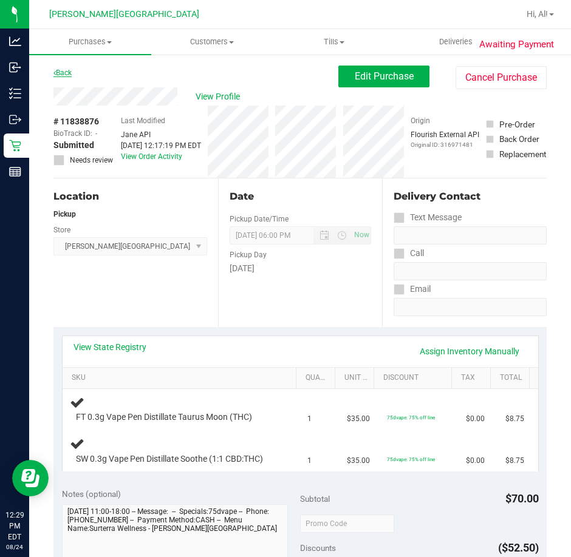
click at [67, 75] on link "Back" at bounding box center [62, 73] width 18 height 9
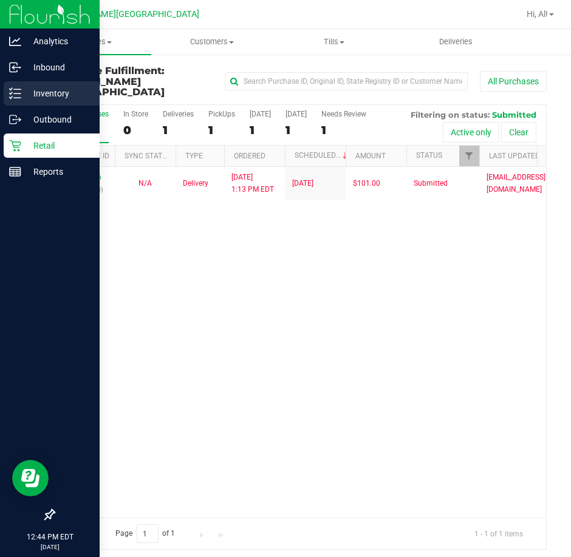
click at [15, 95] on icon at bounding box center [15, 93] width 12 height 12
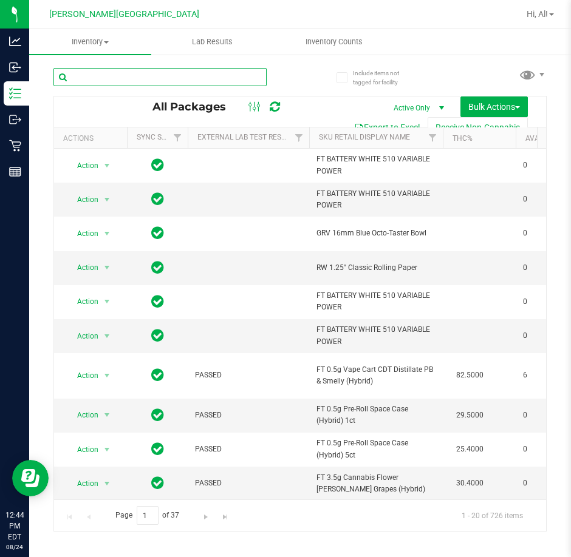
click at [189, 72] on input "text" at bounding box center [159, 77] width 213 height 18
type input "rlf"
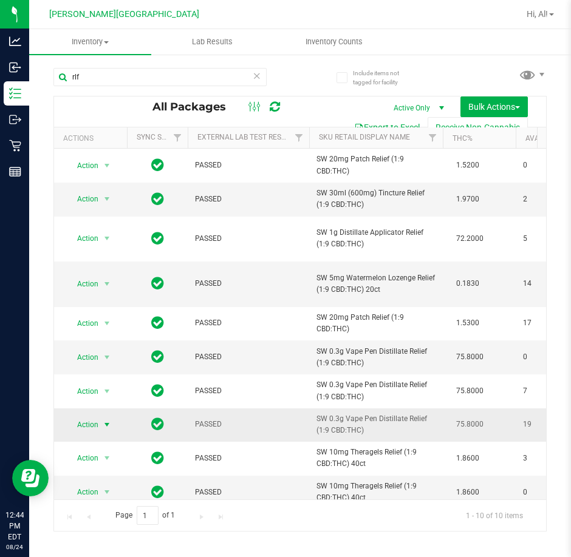
click at [96, 427] on span "Action" at bounding box center [82, 425] width 33 height 17
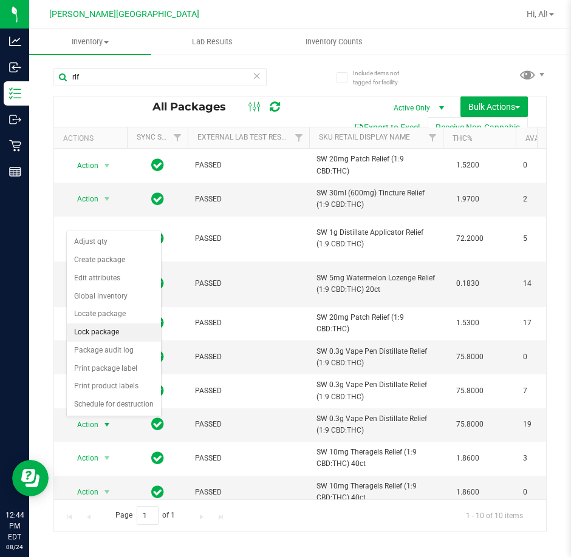
click at [114, 332] on li "Lock package" at bounding box center [114, 333] width 94 height 18
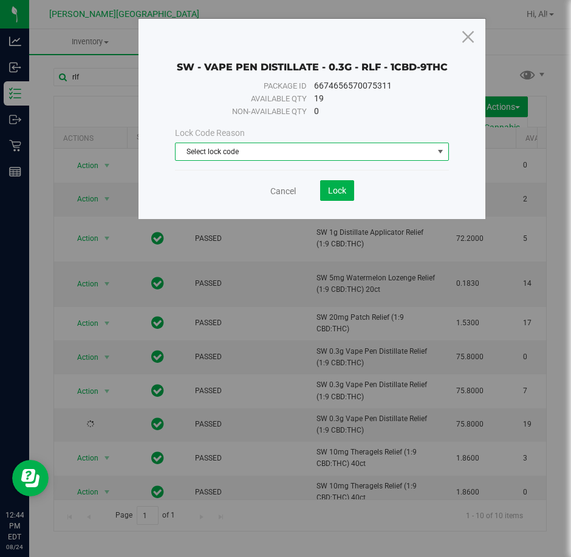
click at [307, 156] on span "Select lock code" at bounding box center [303, 151] width 257 height 17
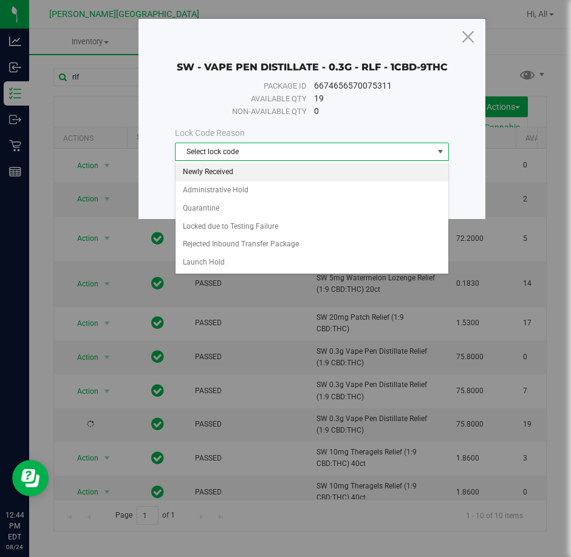
click at [306, 174] on li "Newly Received" at bounding box center [311, 172] width 273 height 18
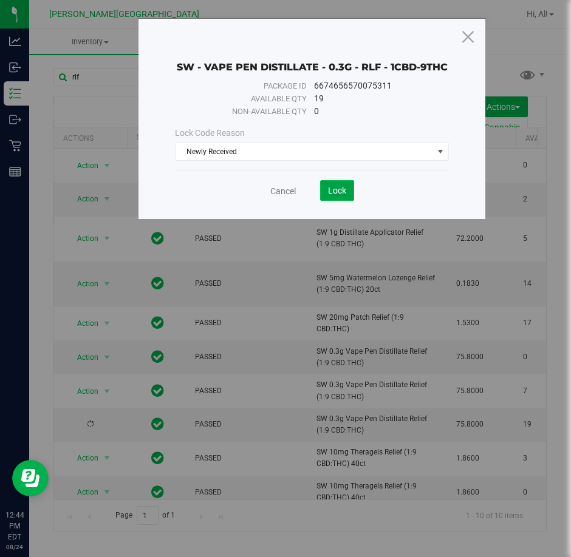
click at [335, 187] on span "Lock" at bounding box center [337, 191] width 18 height 10
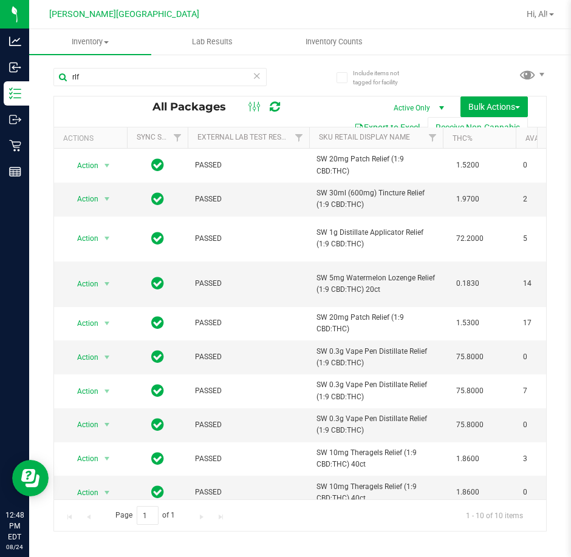
click at [257, 78] on icon at bounding box center [257, 75] width 9 height 15
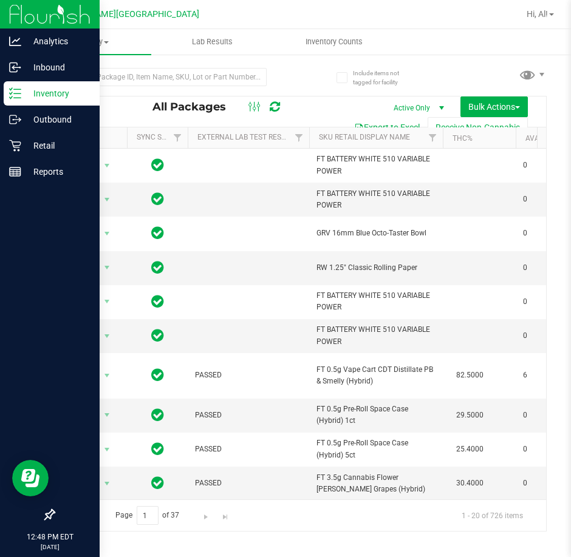
click at [50, 94] on p "Inventory" at bounding box center [57, 93] width 73 height 15
click at [35, 144] on p "Retail" at bounding box center [57, 145] width 73 height 15
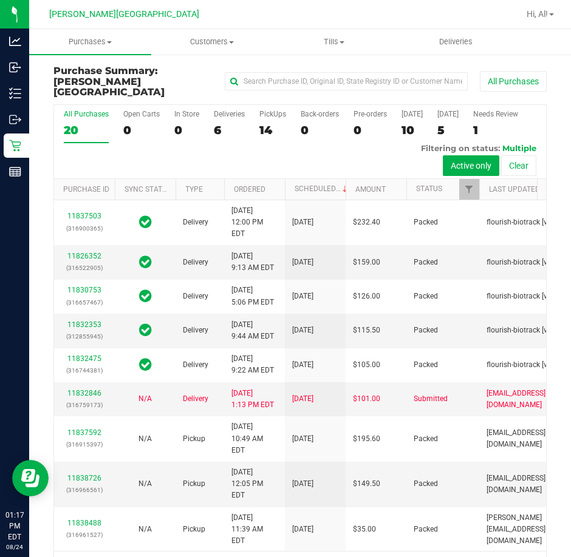
click at [252, 115] on div "All Purchases 20 Open Carts 0 In Store 0 Deliveries 6 PickUps 14 Back-orders 0 …" at bounding box center [300, 142] width 492 height 74
click at [259, 123] on div "14" at bounding box center [272, 130] width 27 height 14
click at [0, 0] on input "PickUps 14" at bounding box center [0, 0] width 0 height 0
click at [265, 123] on div "13" at bounding box center [272, 130] width 27 height 14
click at [0, 0] on input "PickUps 13" at bounding box center [0, 0] width 0 height 0
